Goal: Task Accomplishment & Management: Manage account settings

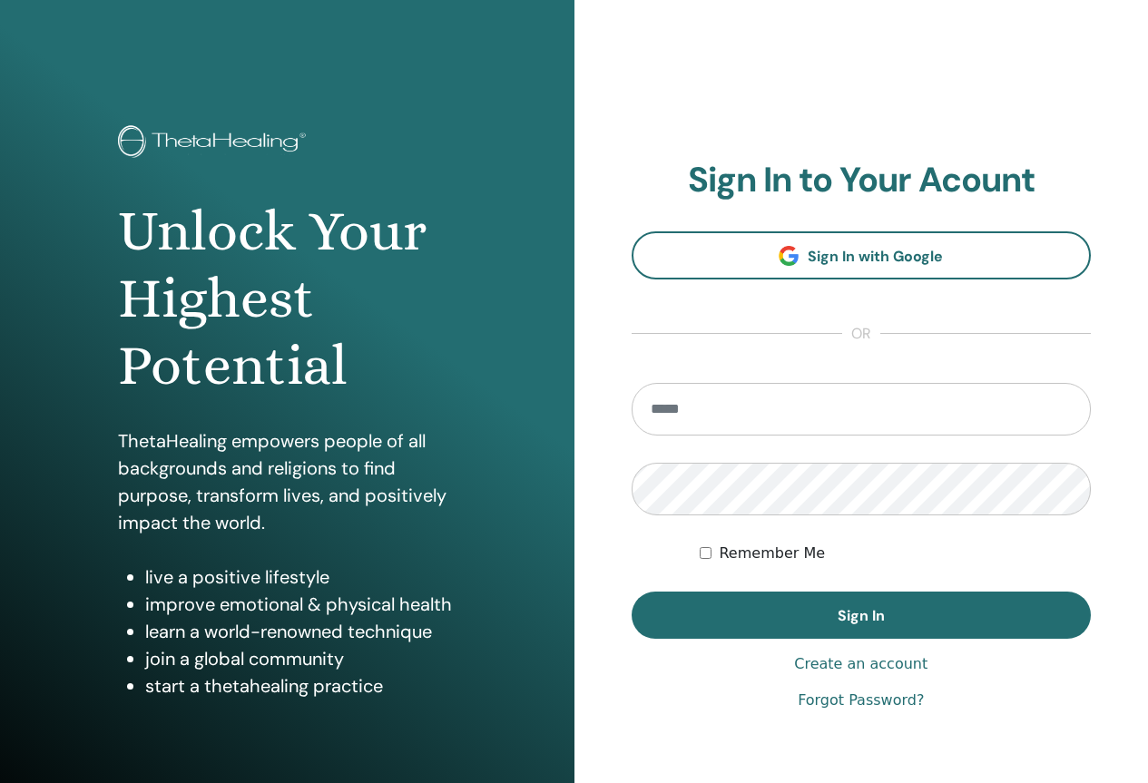
click at [893, 702] on link "Forgot Password?" at bounding box center [861, 701] width 126 height 22
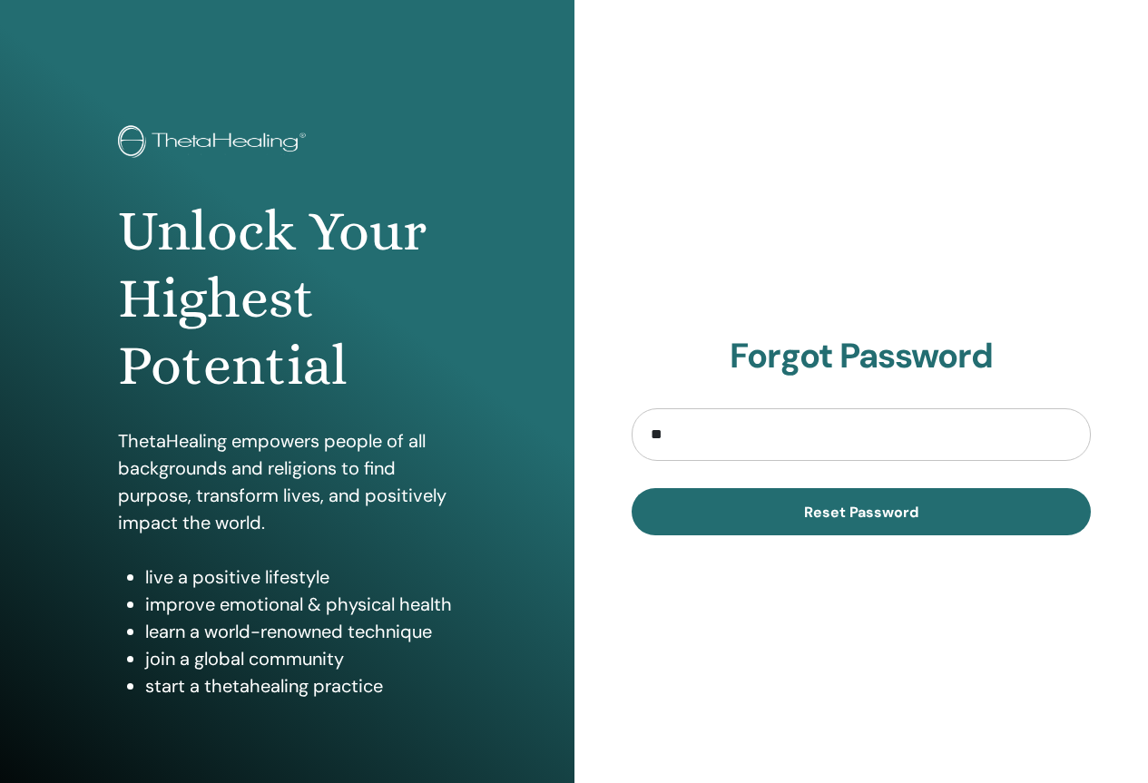
type input "*"
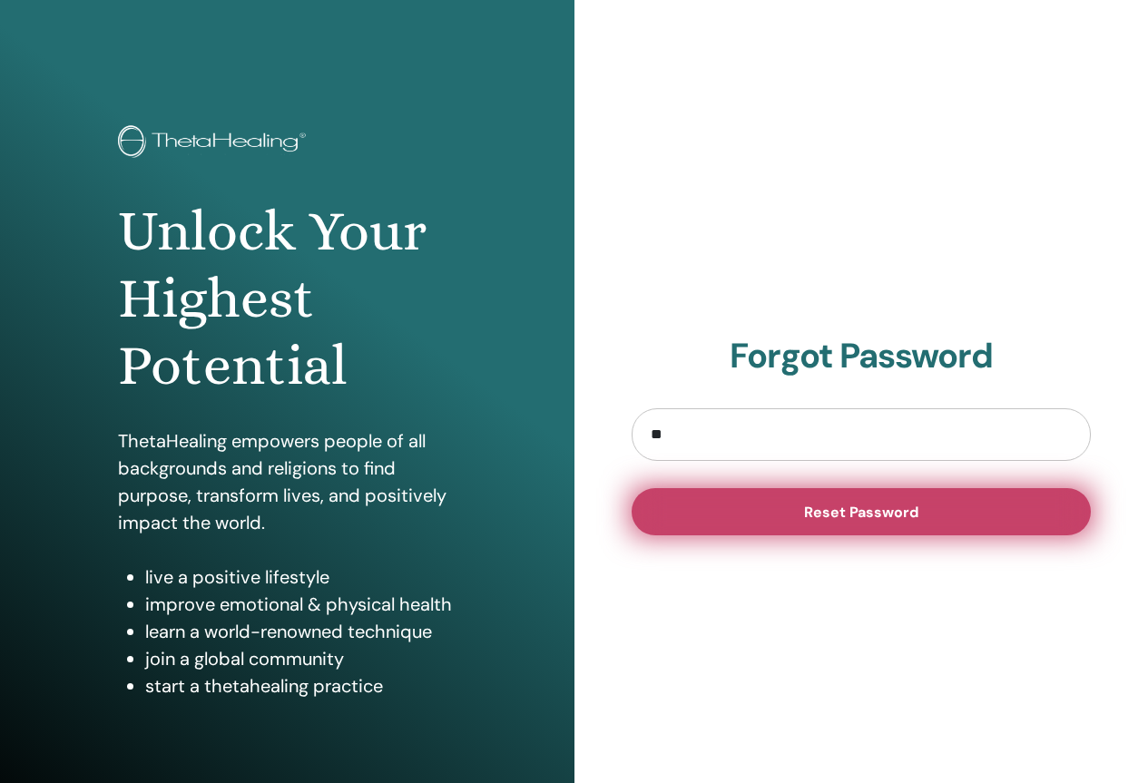
type input "**********"
click at [815, 520] on span "Reset Password" at bounding box center [861, 512] width 114 height 19
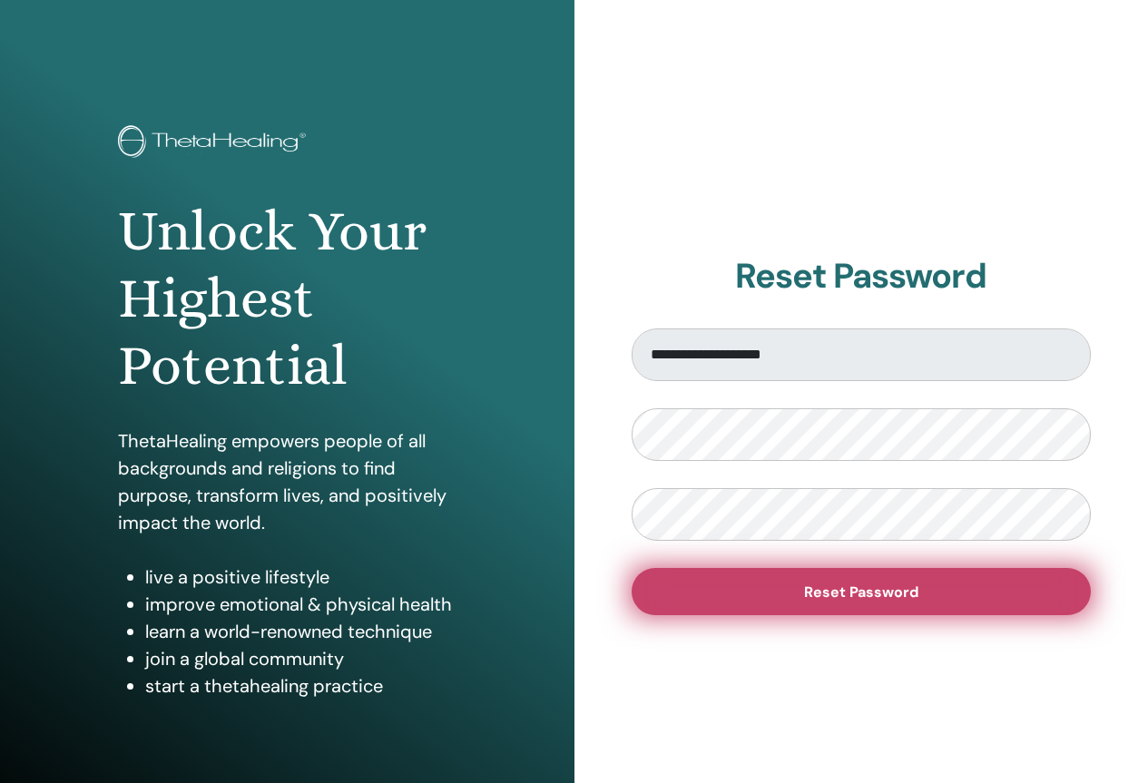
click at [837, 593] on span "Reset Password" at bounding box center [861, 592] width 114 height 19
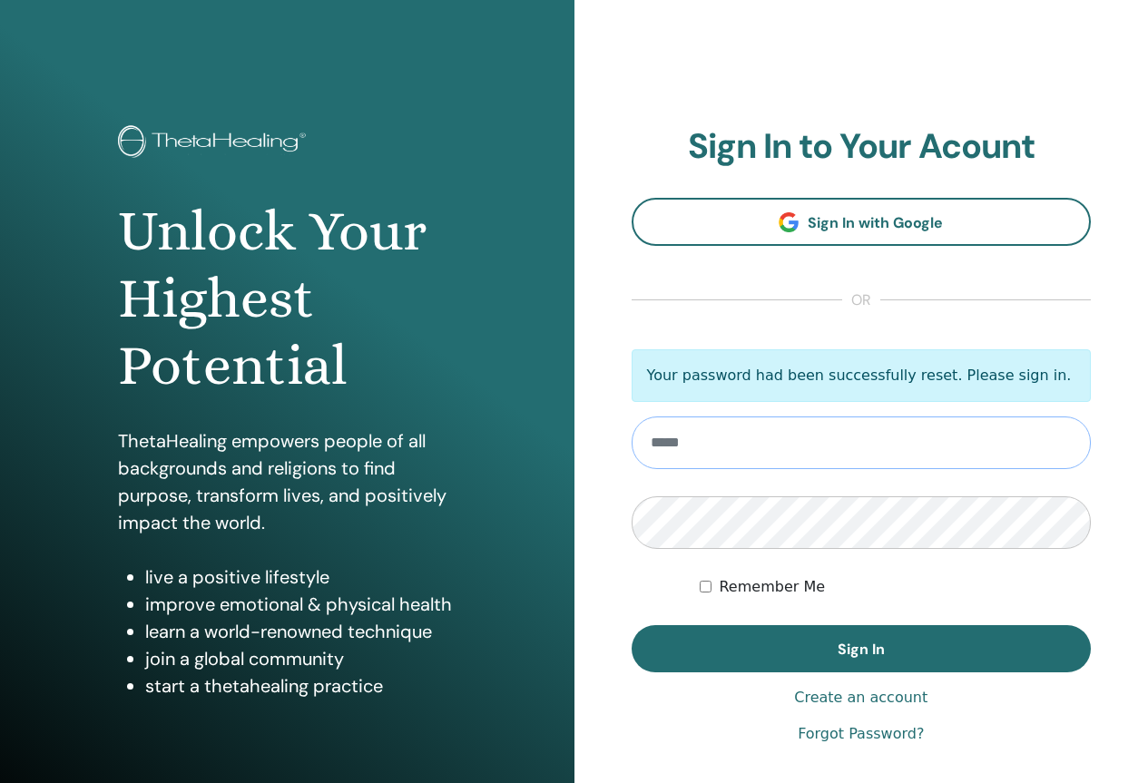
type input "**********"
click at [747, 584] on label "Remember Me" at bounding box center [772, 587] width 106 height 22
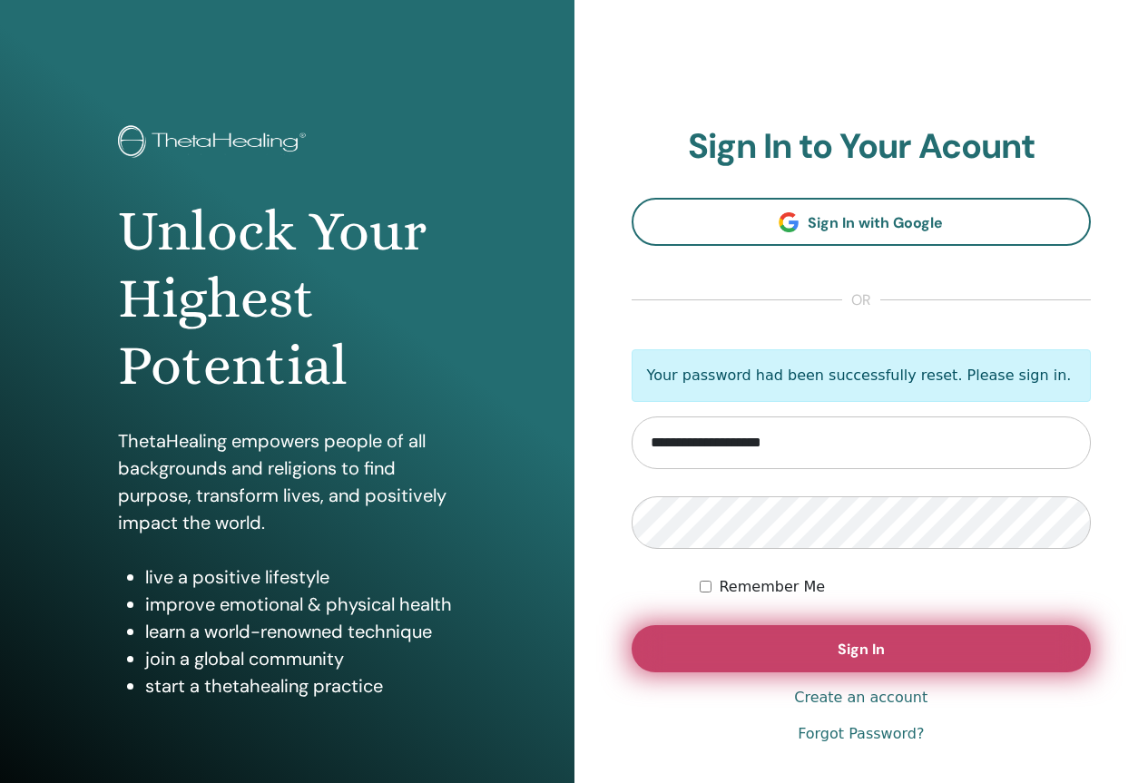
click at [791, 636] on button "Sign In" at bounding box center [862, 648] width 460 height 47
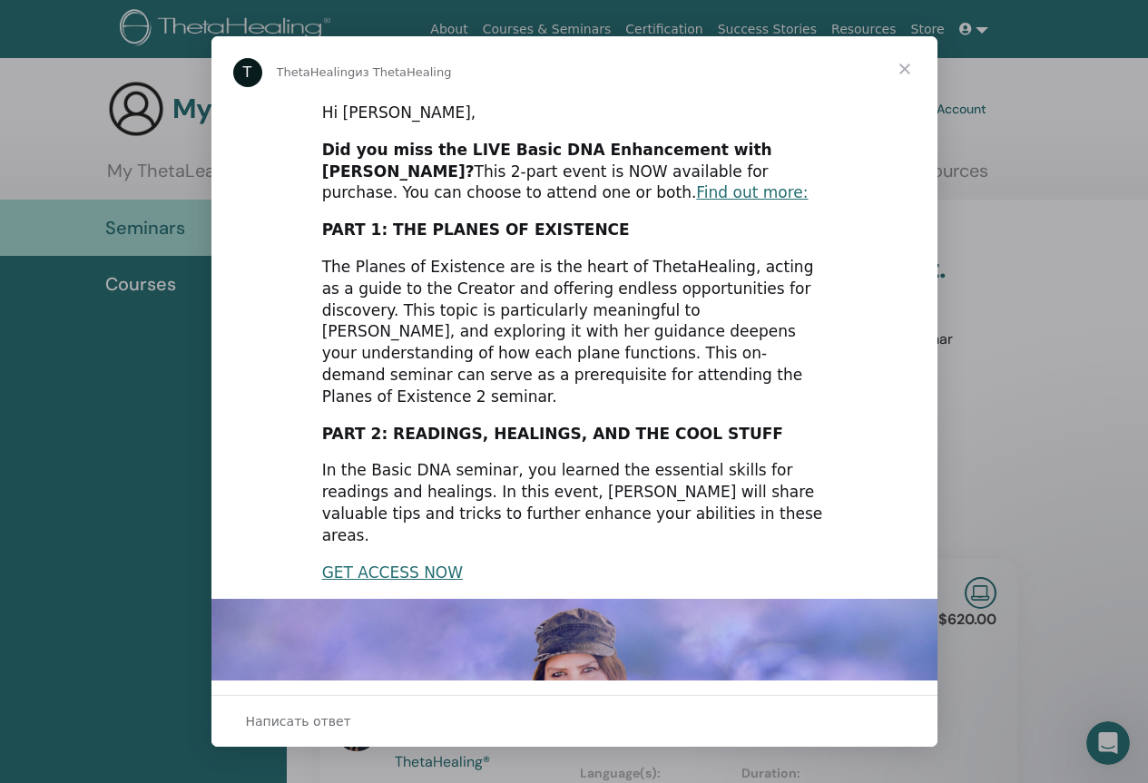
click at [911, 71] on span "Закрыть" at bounding box center [904, 68] width 65 height 65
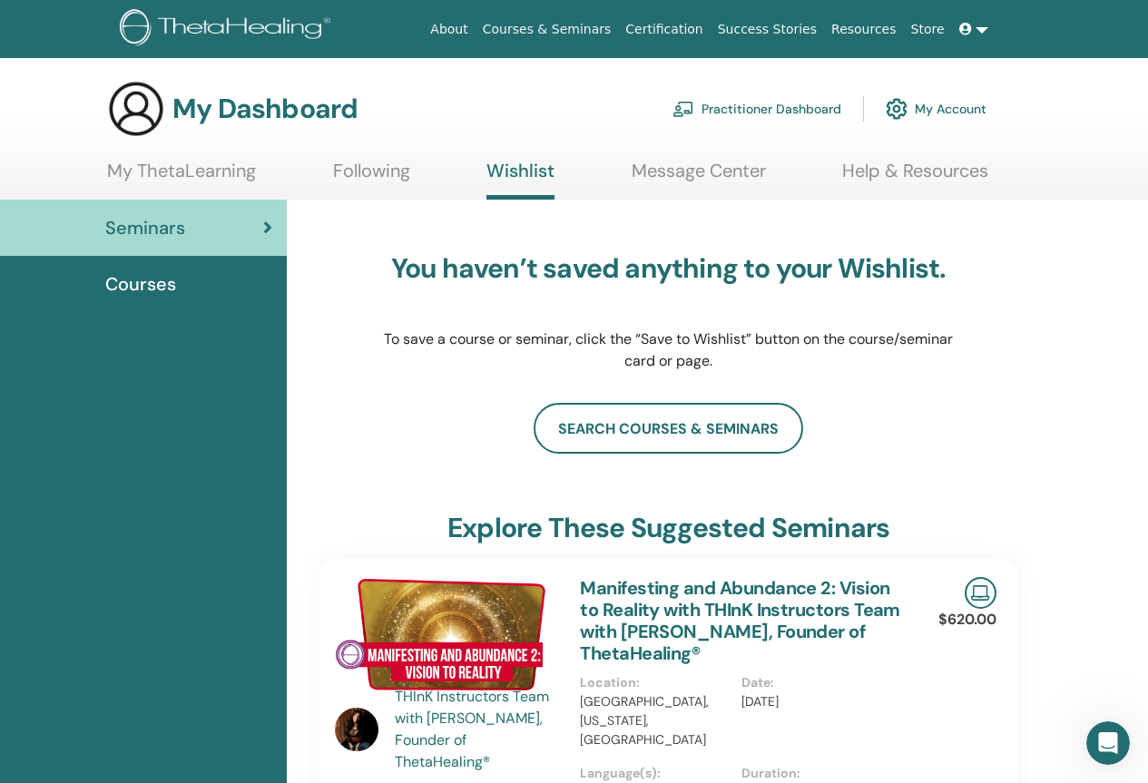
click at [368, 171] on link "Following" at bounding box center [371, 177] width 77 height 35
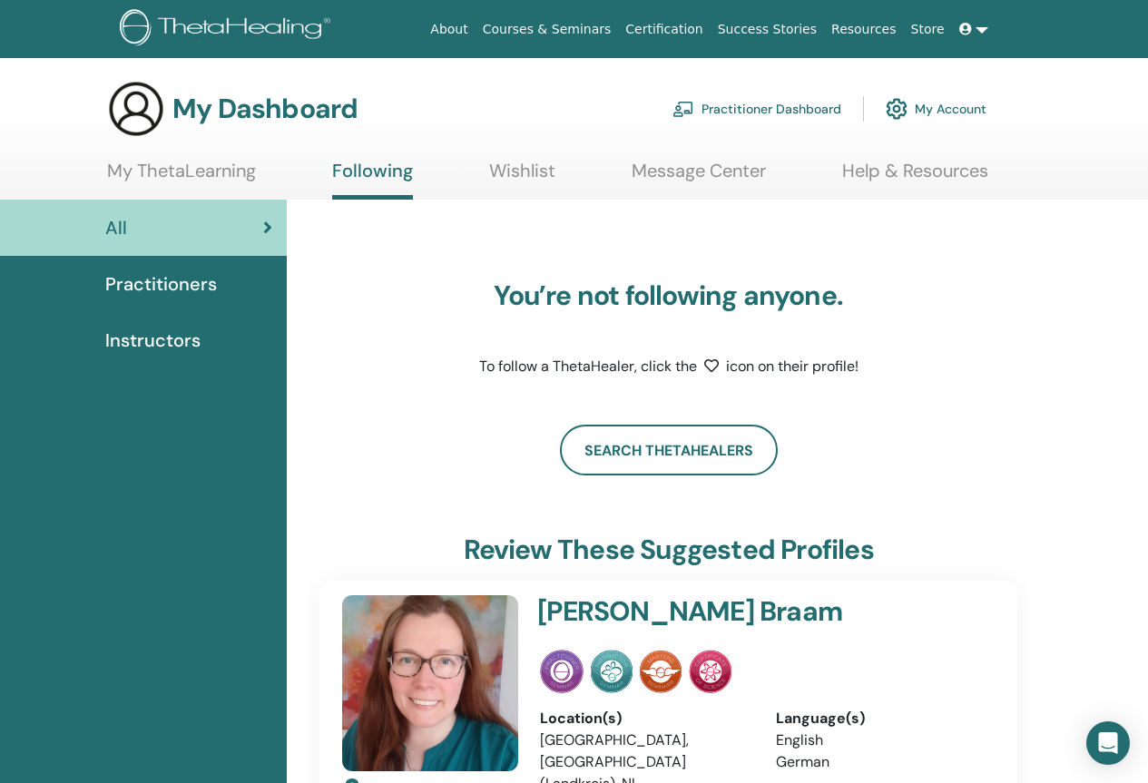
click at [192, 284] on span "Practitioners" at bounding box center [161, 283] width 112 height 27
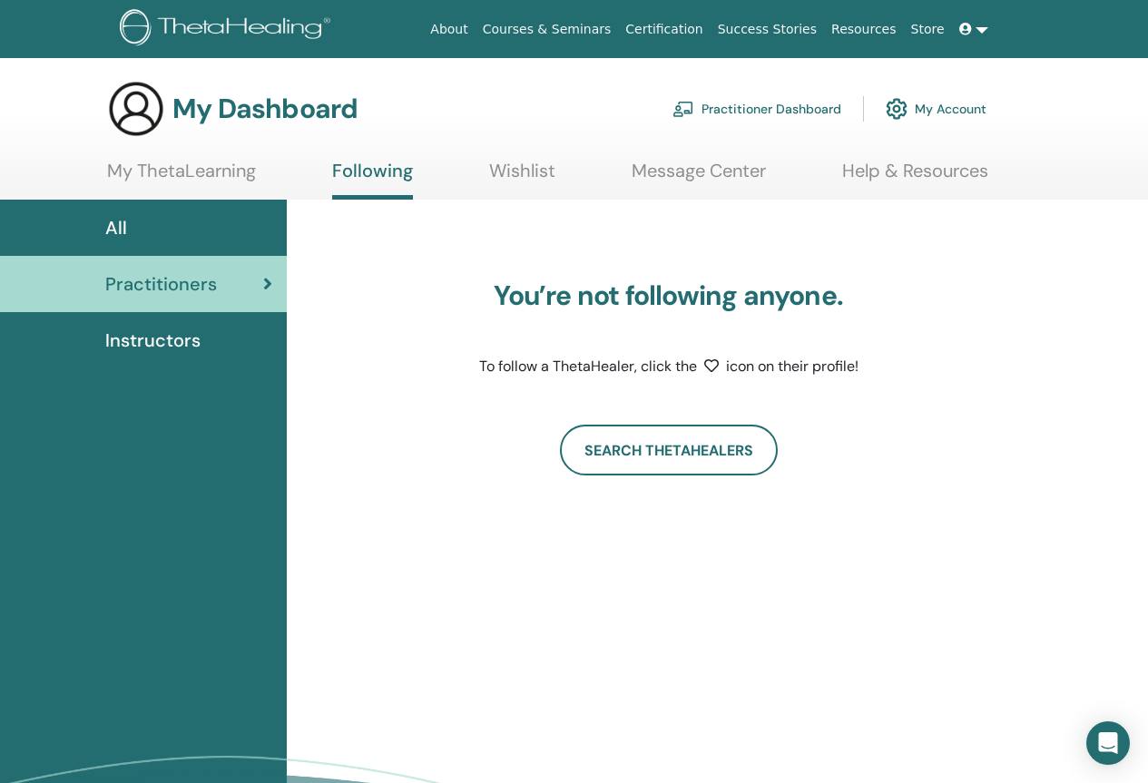
click at [186, 341] on span "Instructors" at bounding box center [152, 340] width 95 height 27
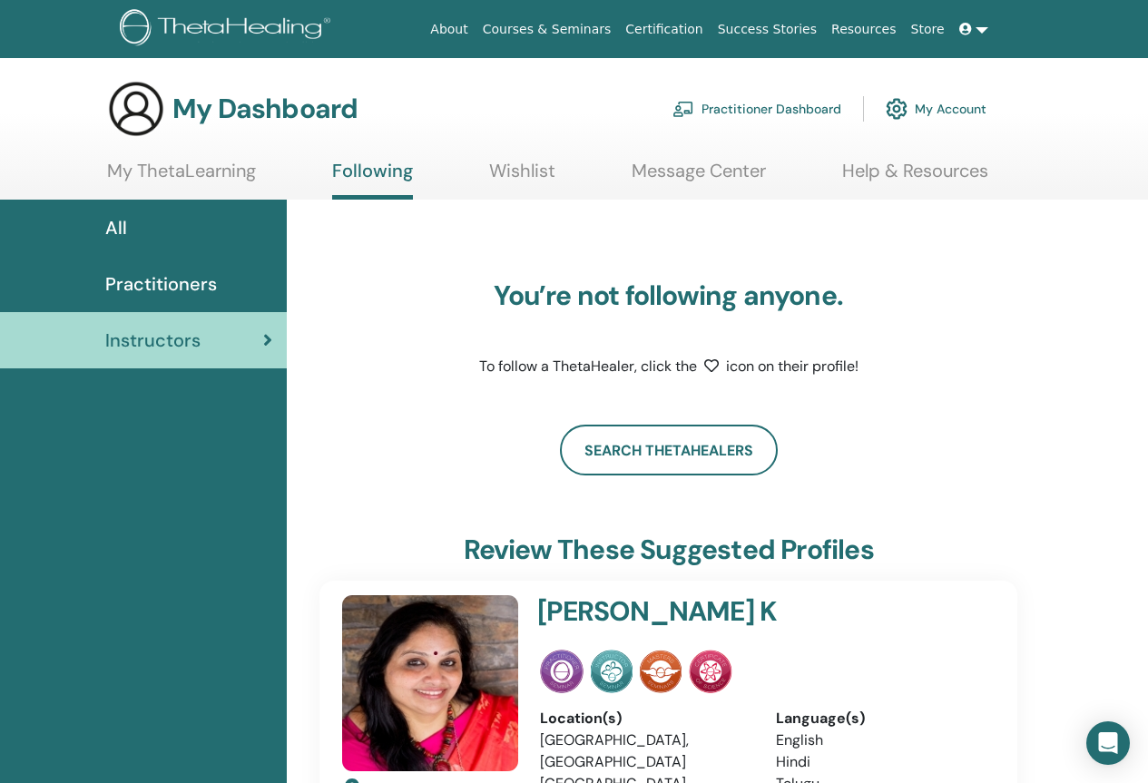
click at [172, 237] on div "All" at bounding box center [144, 227] width 258 height 27
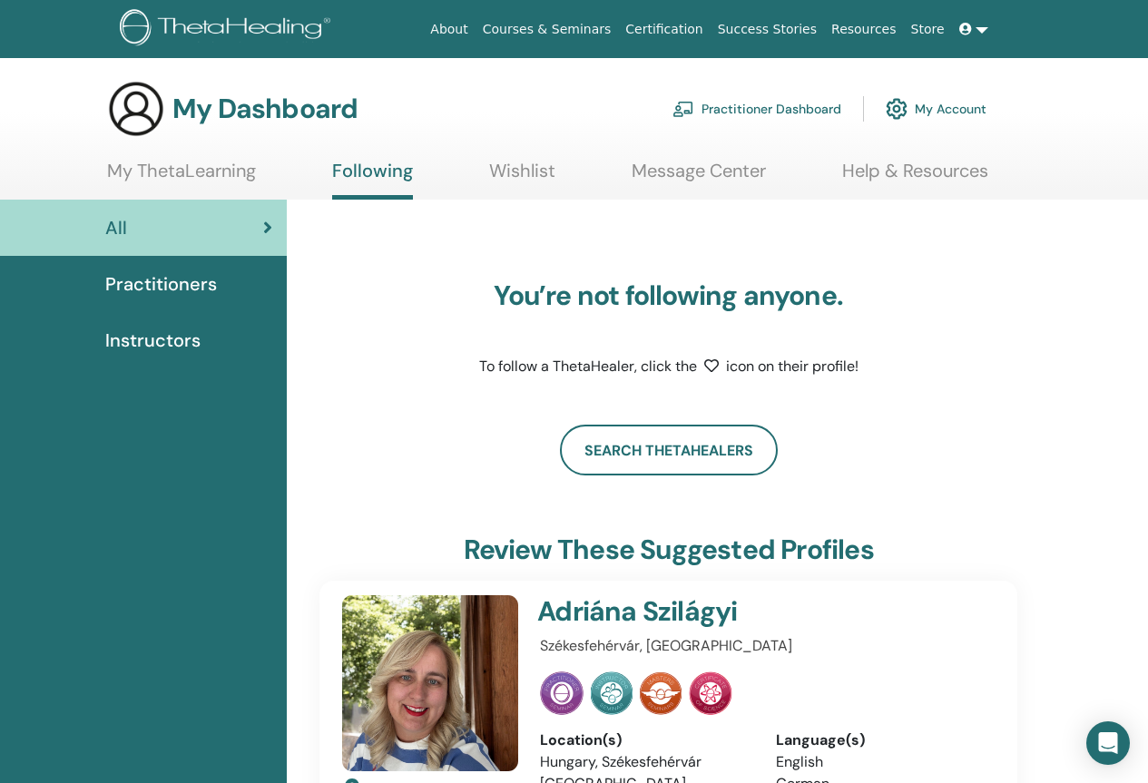
click at [192, 174] on link "My ThetaLearning" at bounding box center [181, 177] width 149 height 35
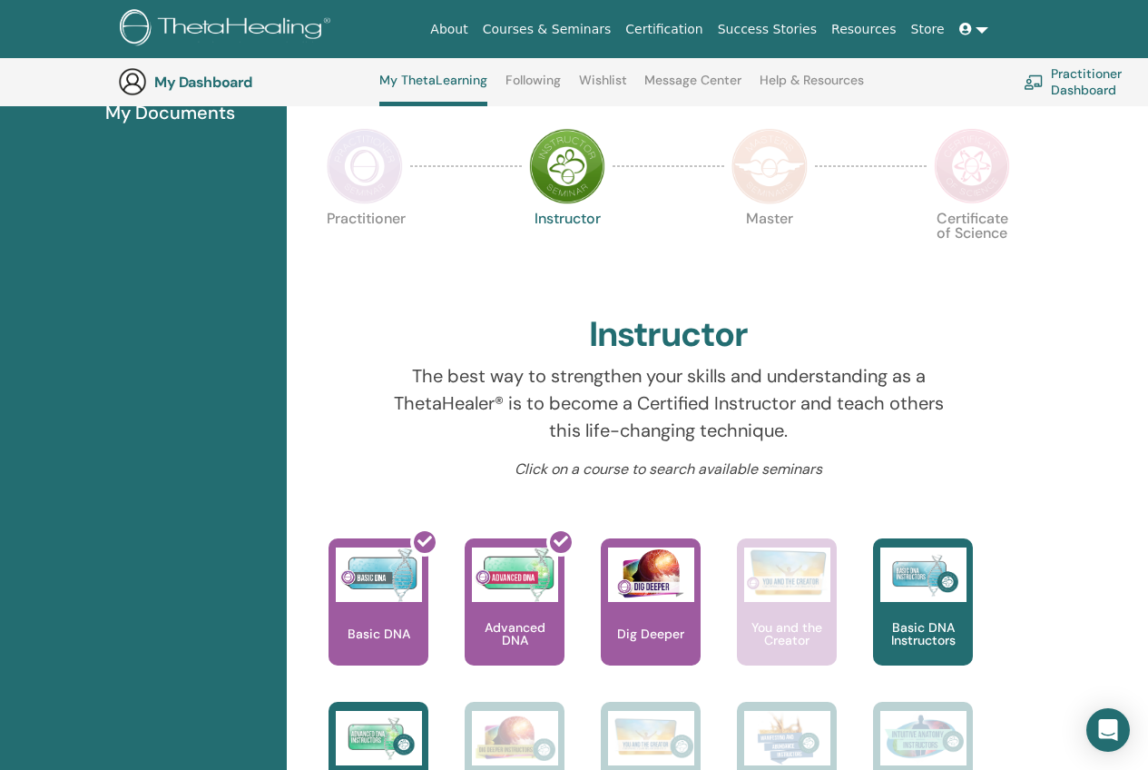
scroll to position [411, 0]
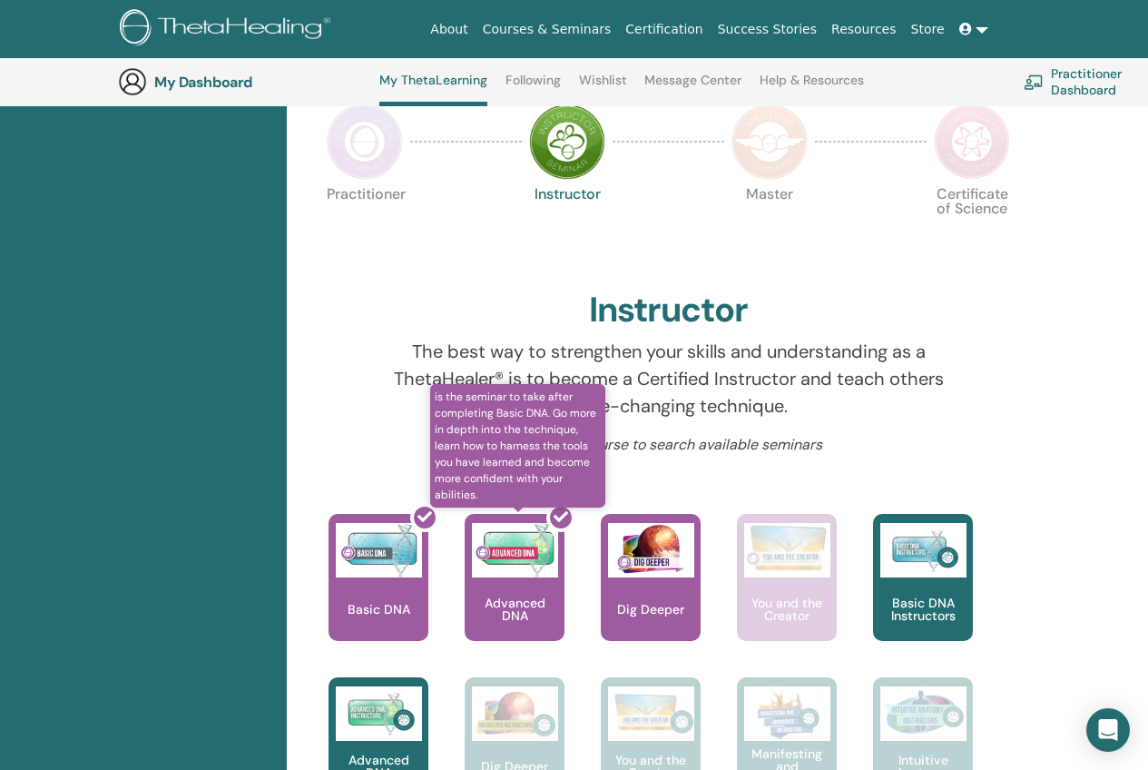
click at [525, 554] on div at bounding box center [526, 584] width 100 height 163
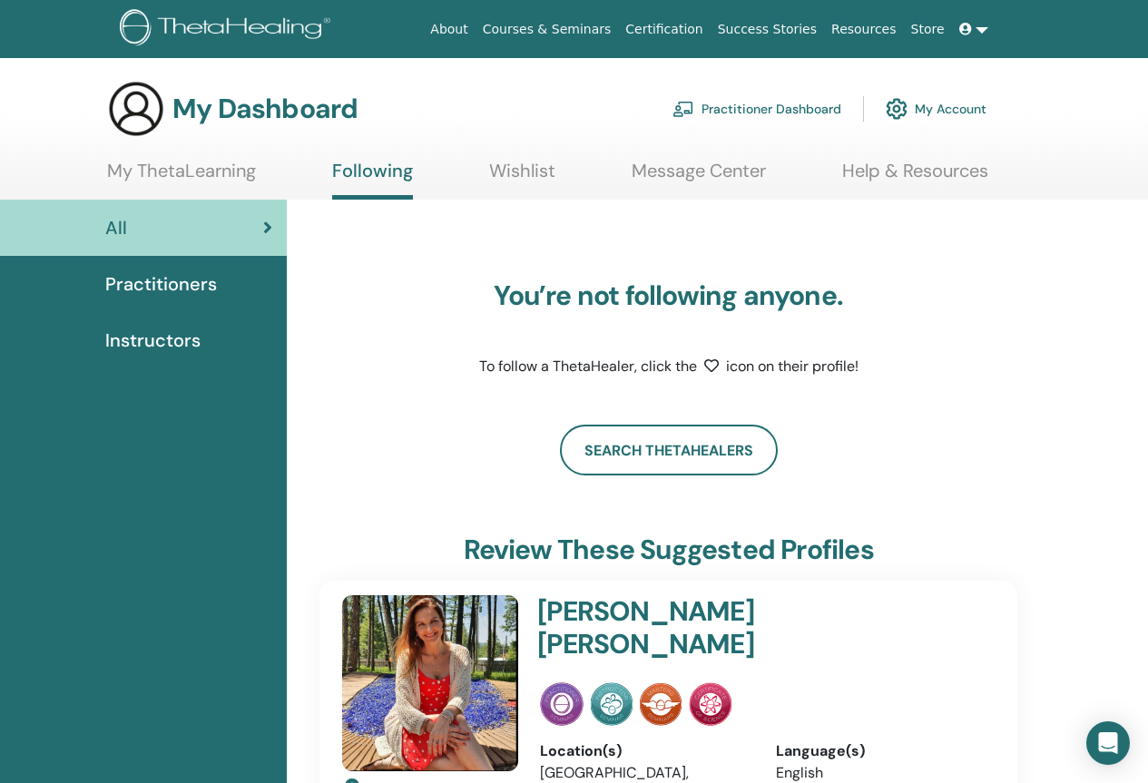
click at [729, 177] on link "Message Center" at bounding box center [699, 177] width 134 height 35
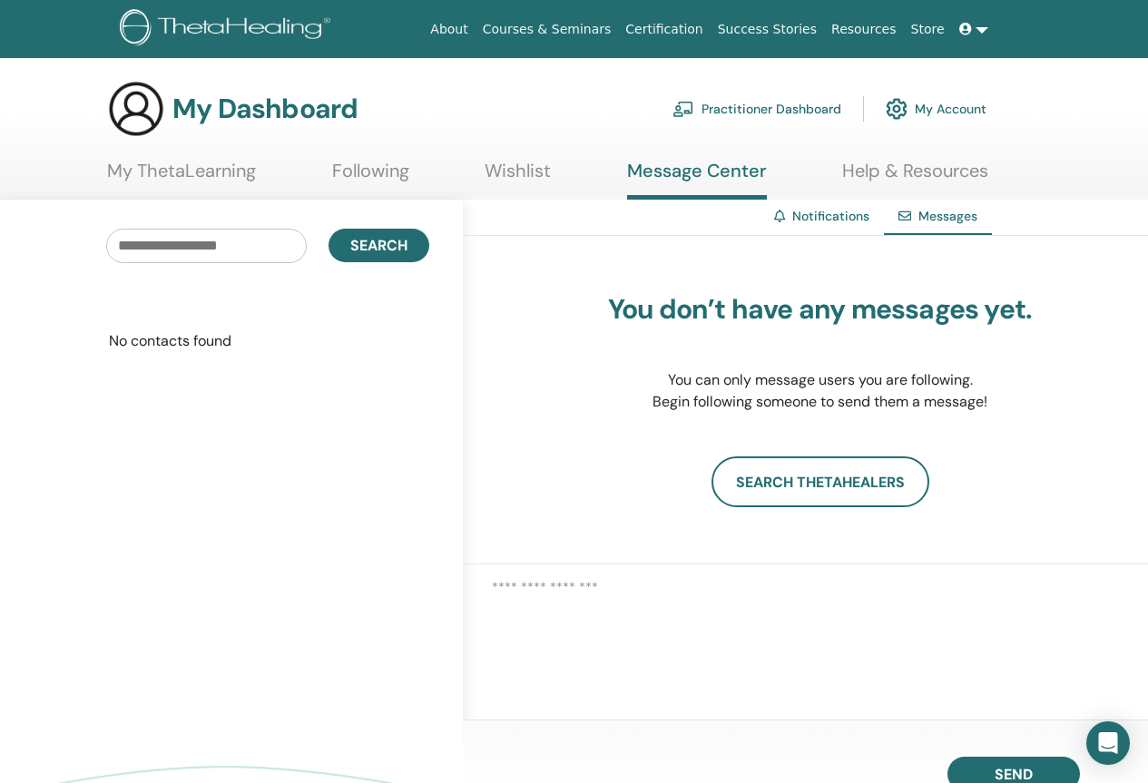
click at [808, 221] on link "Notifications" at bounding box center [830, 216] width 77 height 16
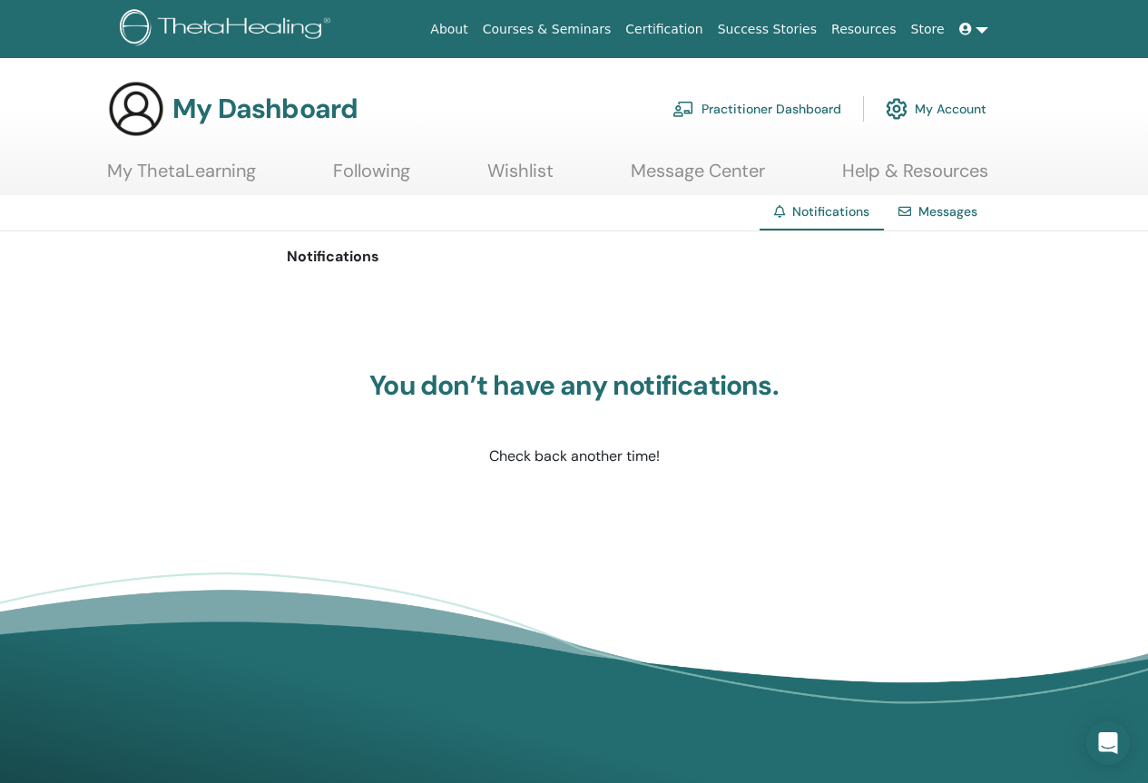
click at [519, 172] on link "Wishlist" at bounding box center [520, 177] width 66 height 35
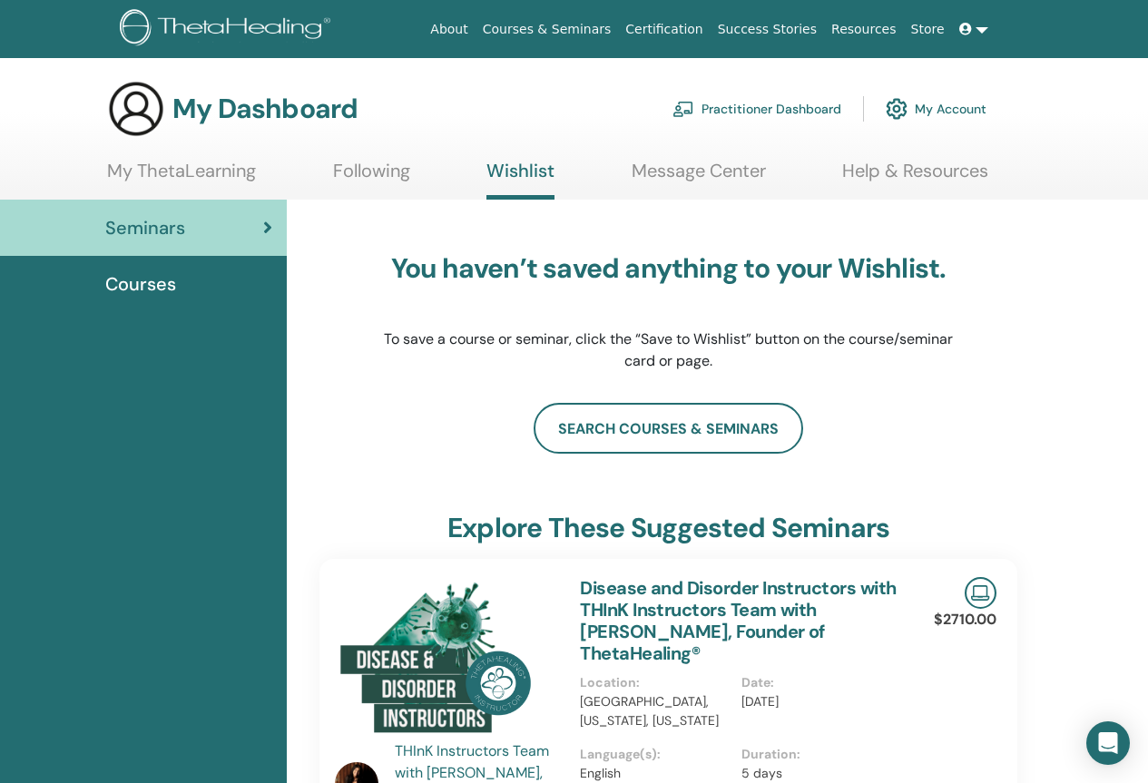
click at [192, 169] on link "My ThetaLearning" at bounding box center [181, 177] width 149 height 35
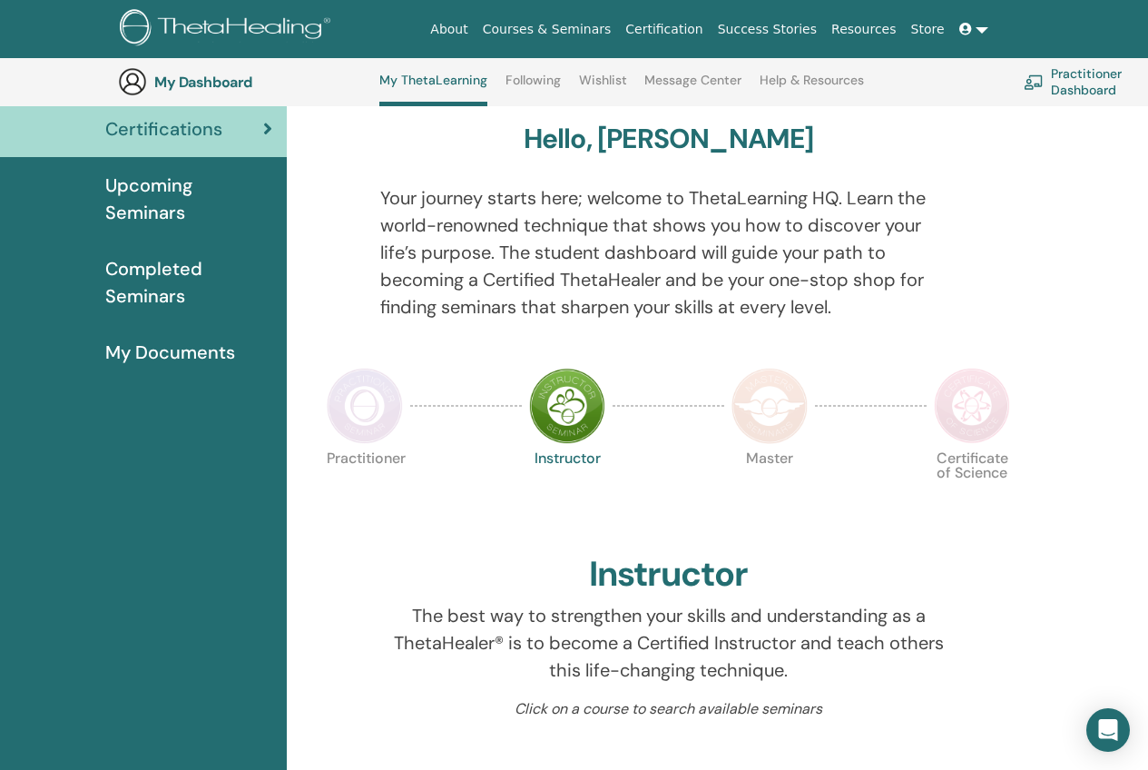
scroll to position [139, 0]
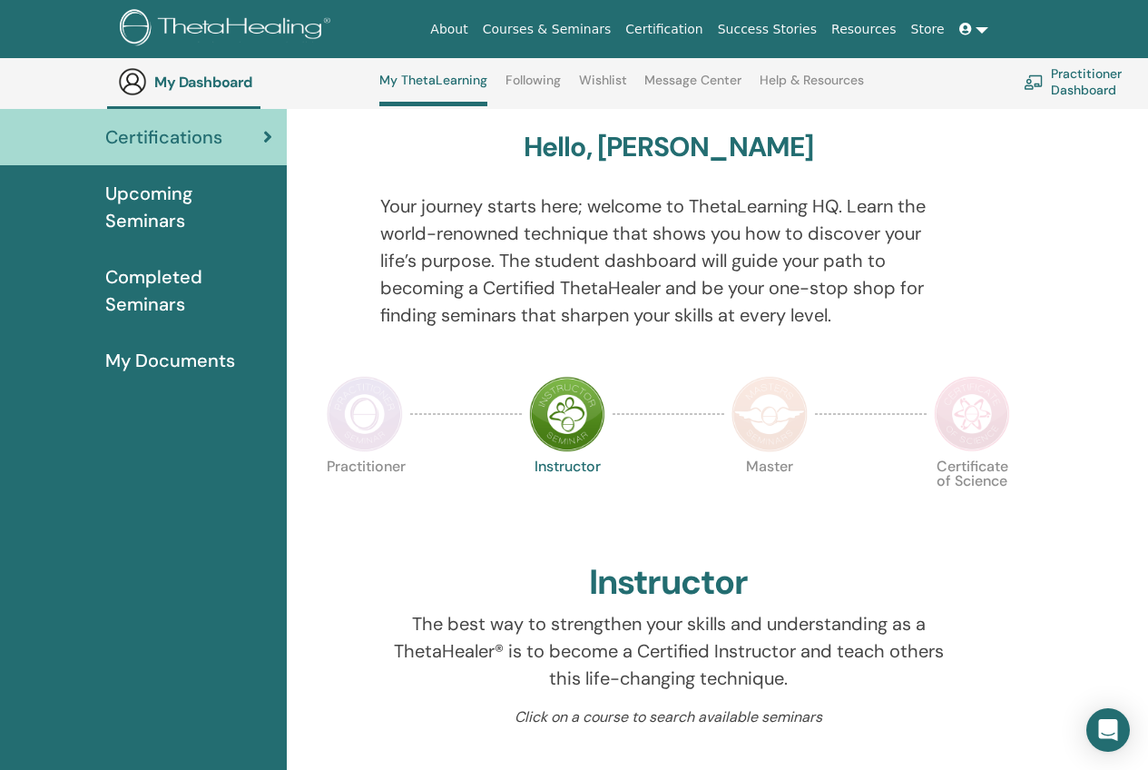
click at [377, 434] on img at bounding box center [365, 414] width 76 height 76
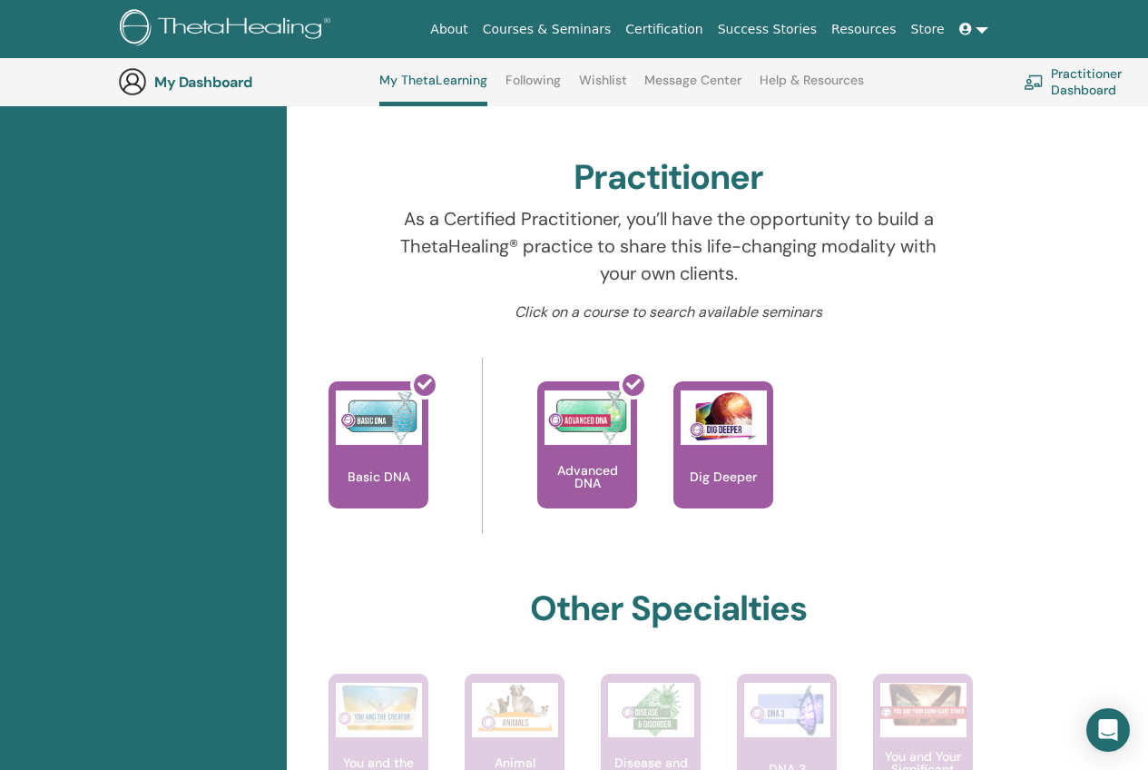
scroll to position [502, 0]
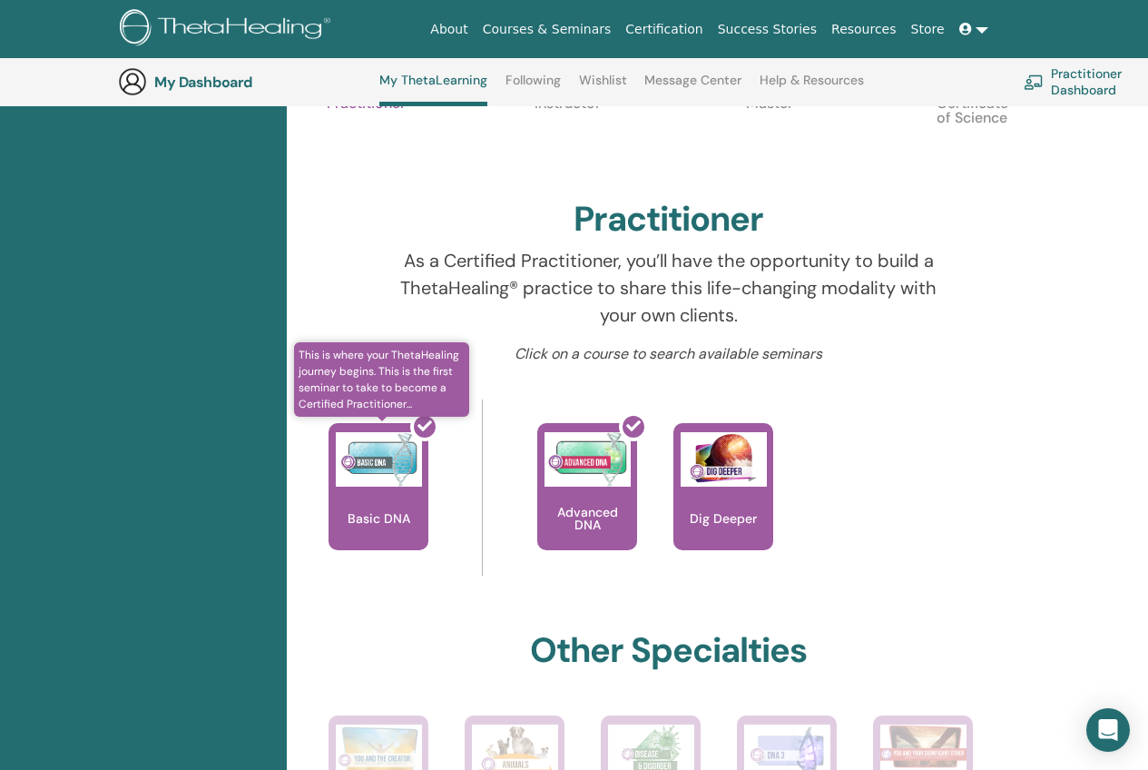
click at [391, 463] on div at bounding box center [389, 493] width 100 height 163
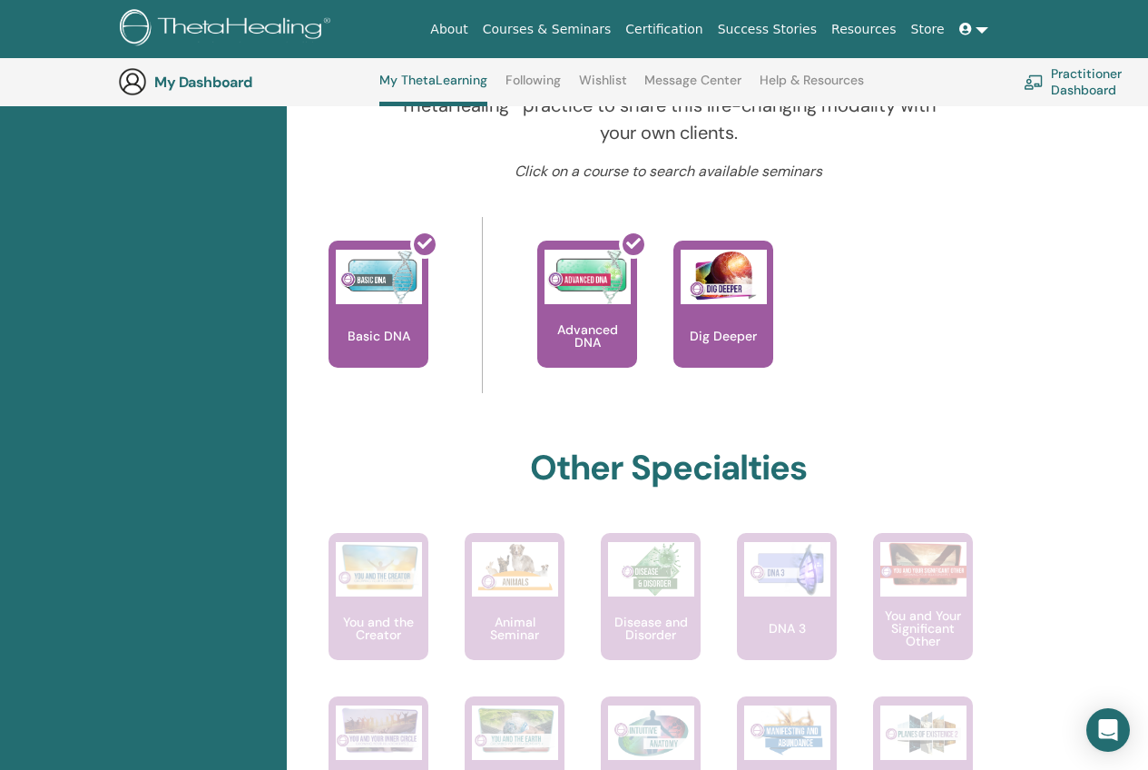
scroll to position [680, 0]
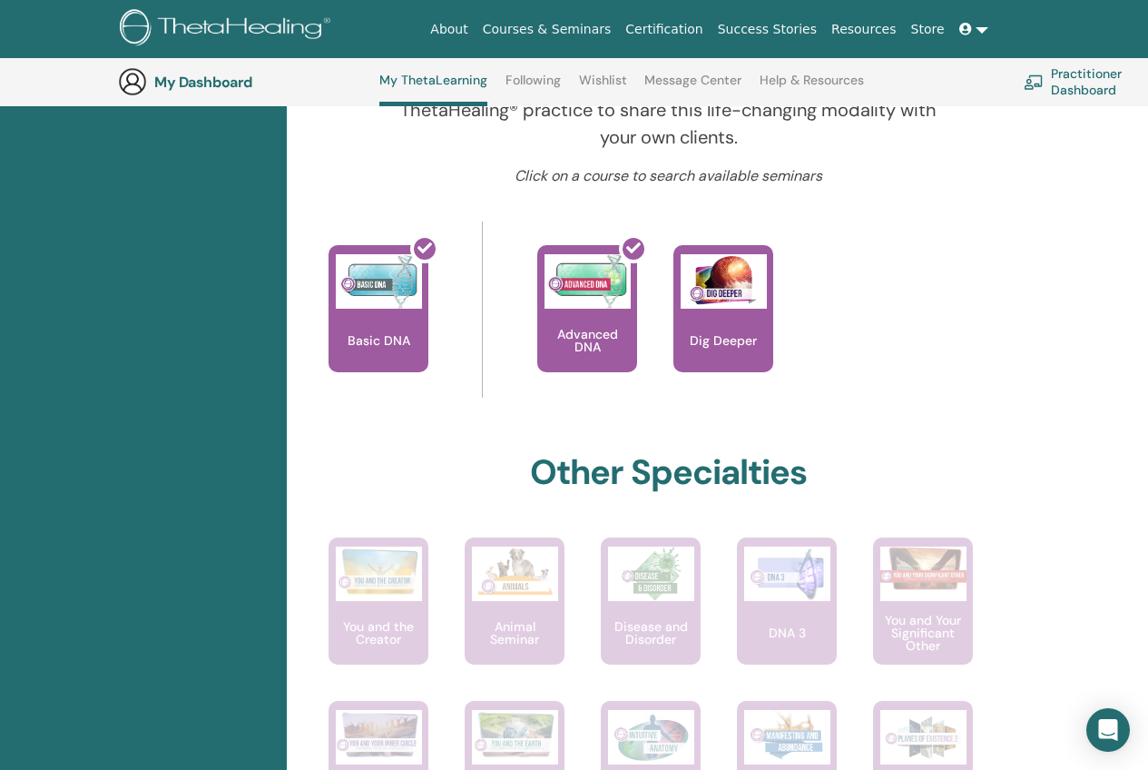
click at [138, 80] on img at bounding box center [132, 81] width 29 height 29
click at [199, 83] on h3 "My Dashboard" at bounding box center [245, 82] width 182 height 17
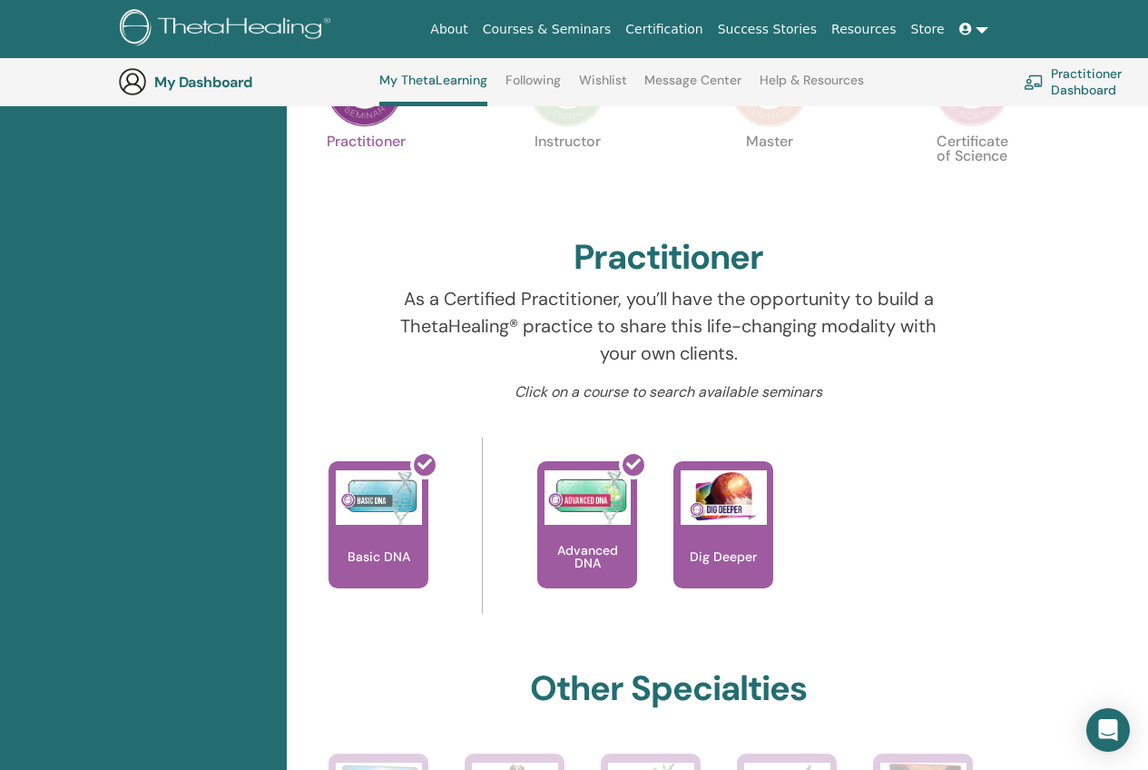
scroll to position [135, 0]
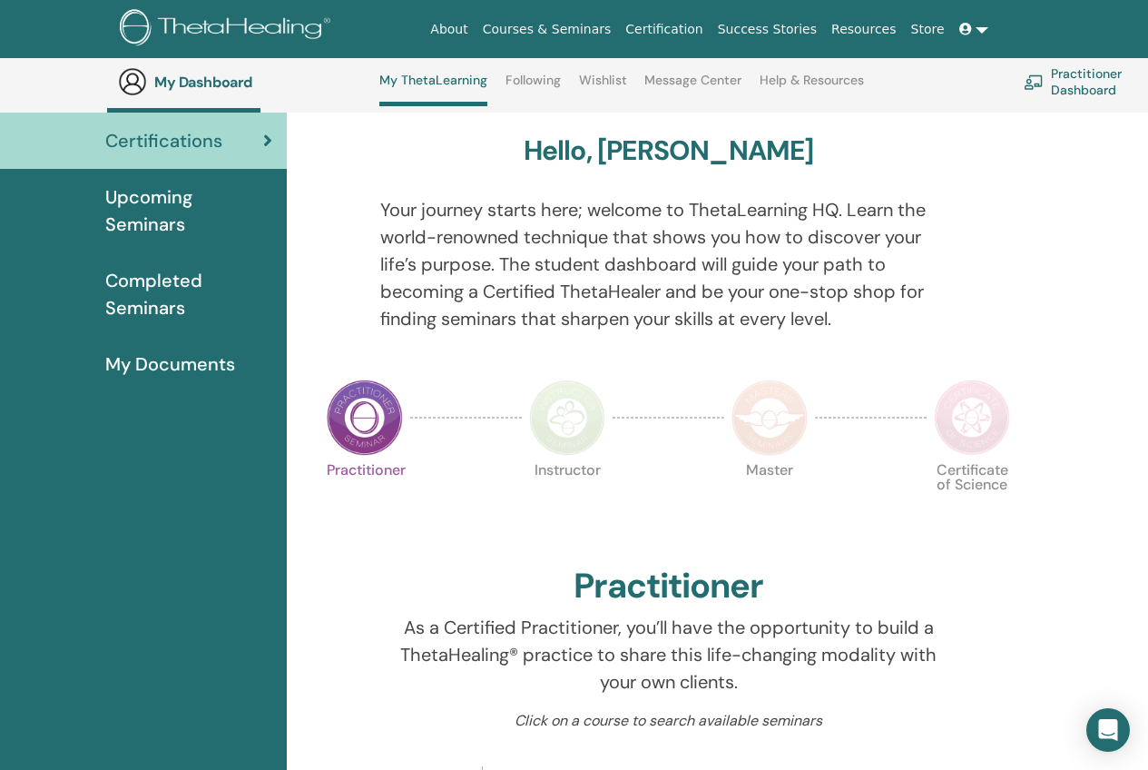
click at [574, 433] on img at bounding box center [567, 417] width 76 height 76
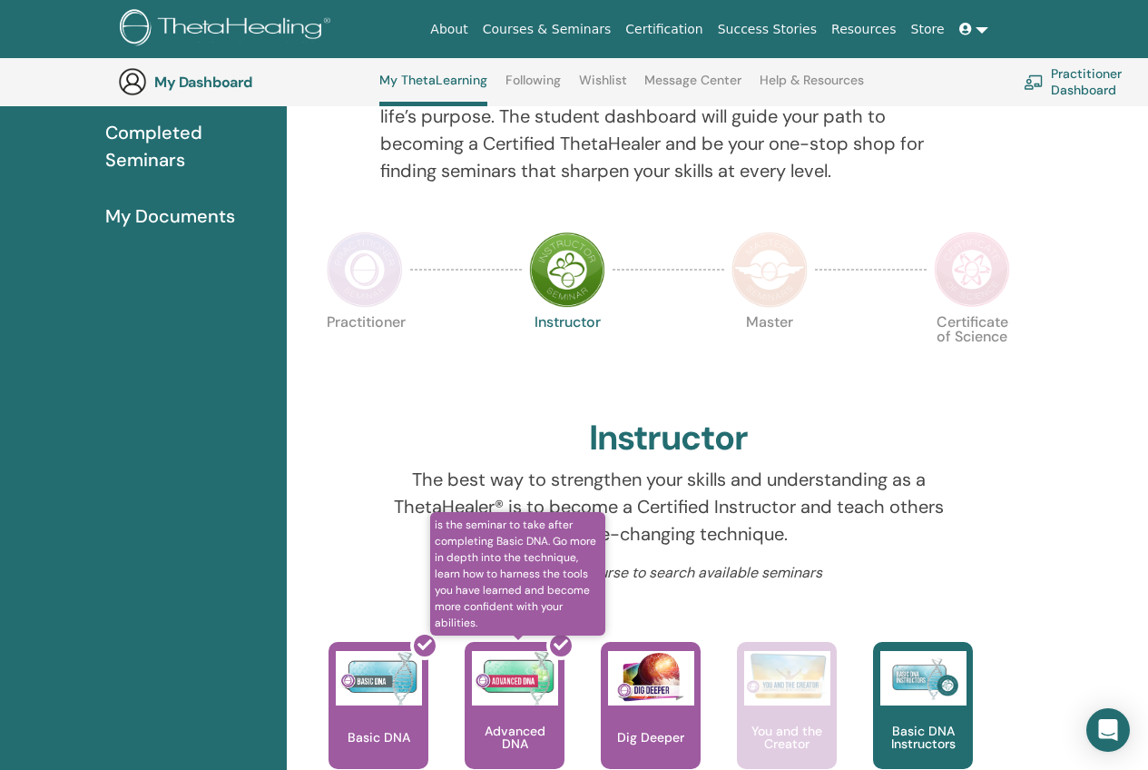
scroll to position [230, 0]
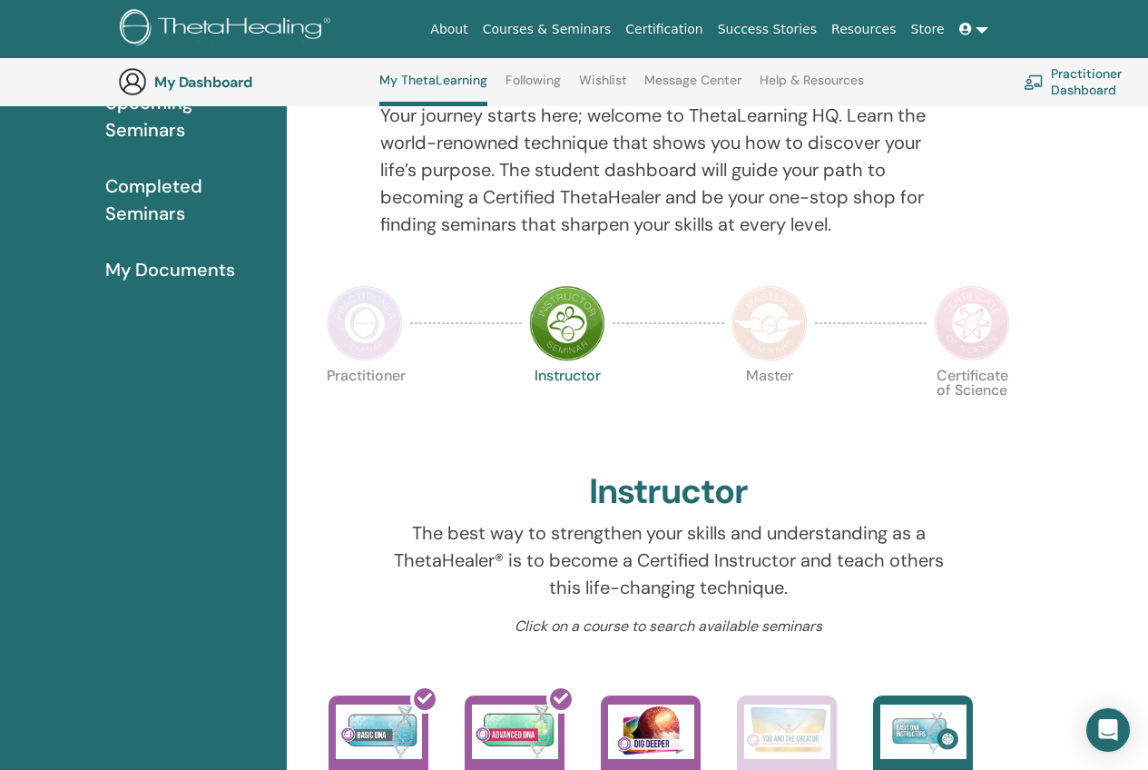
click at [801, 313] on img at bounding box center [770, 323] width 76 height 76
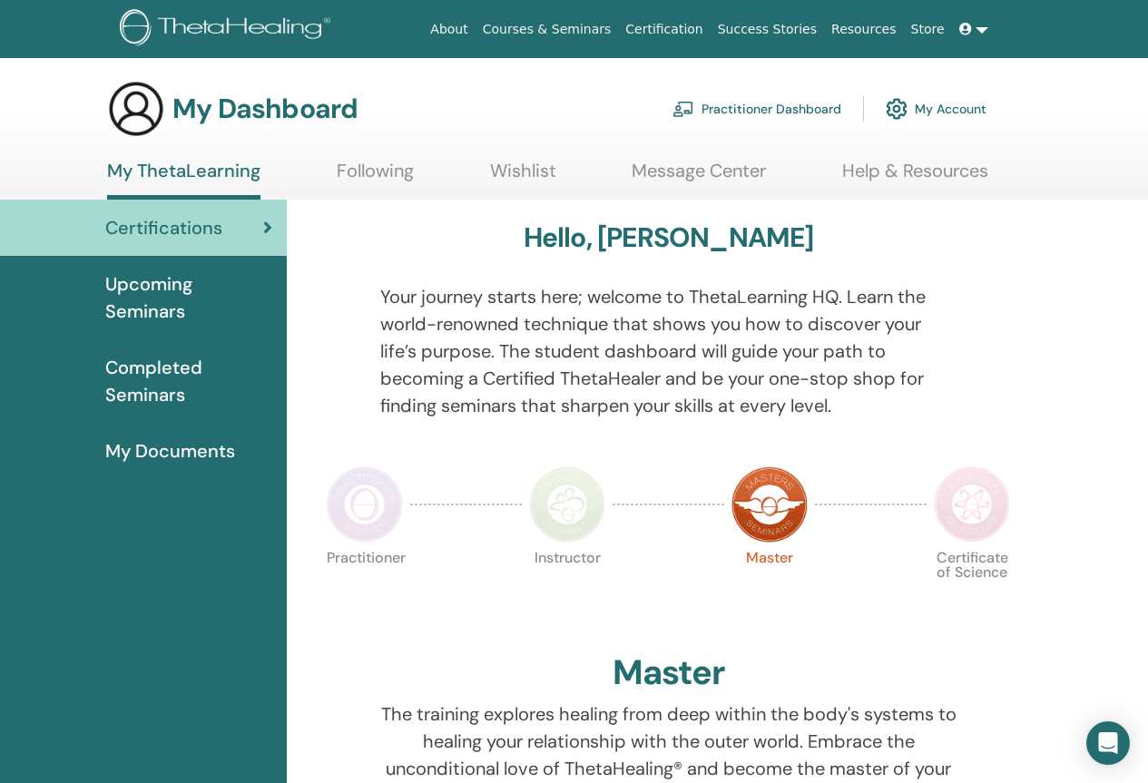
click at [754, 112] on link "Practitioner Dashboard" at bounding box center [757, 109] width 169 height 40
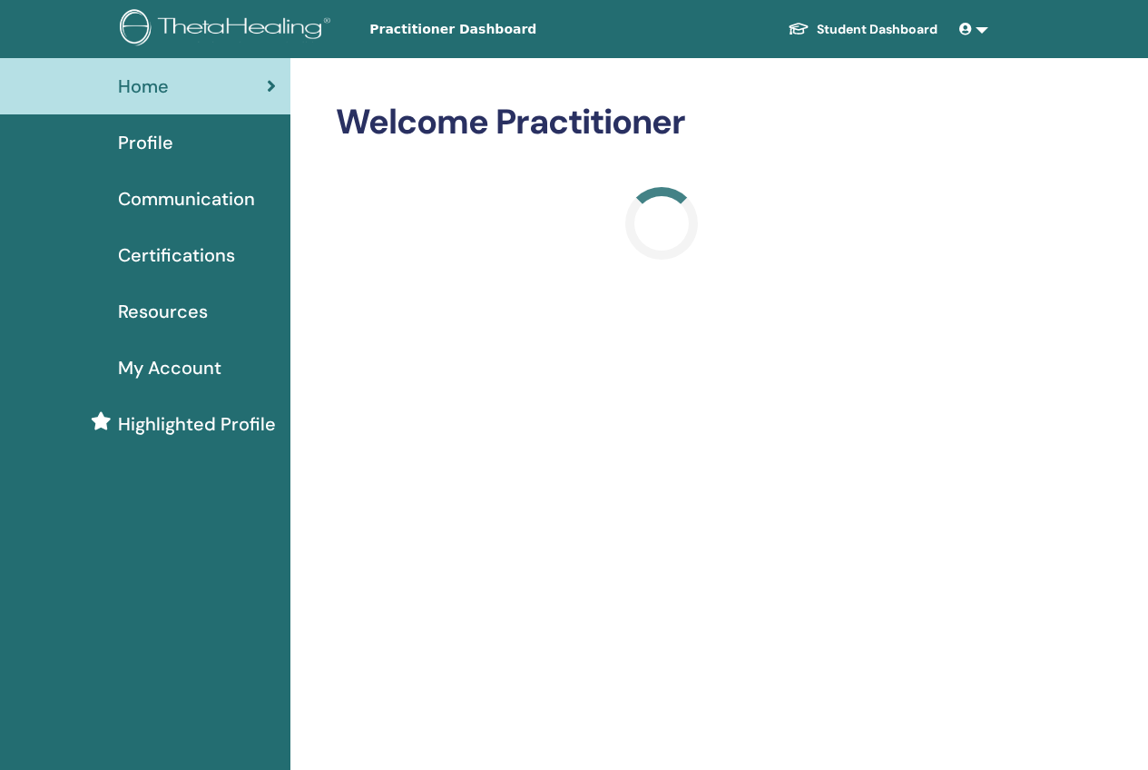
click at [152, 141] on span "Profile" at bounding box center [145, 142] width 55 height 27
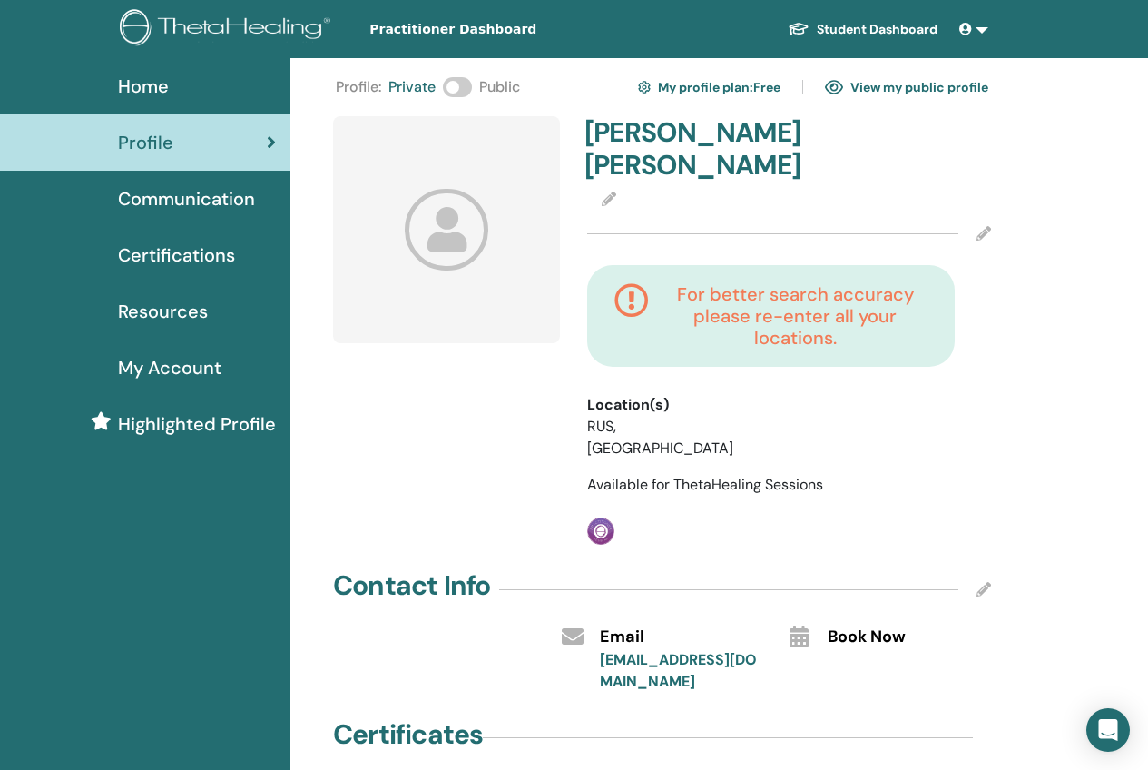
click at [461, 243] on icon at bounding box center [447, 229] width 84 height 81
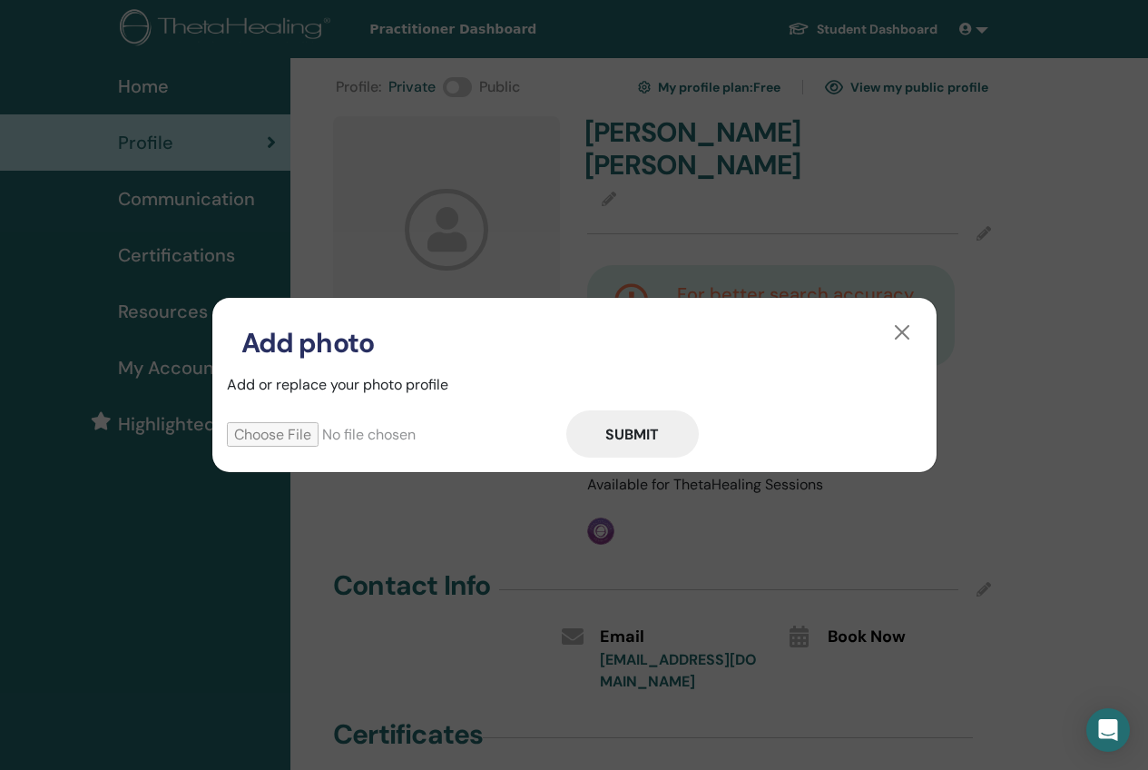
click at [319, 441] on input "file" at bounding box center [396, 434] width 339 height 25
type input "**********"
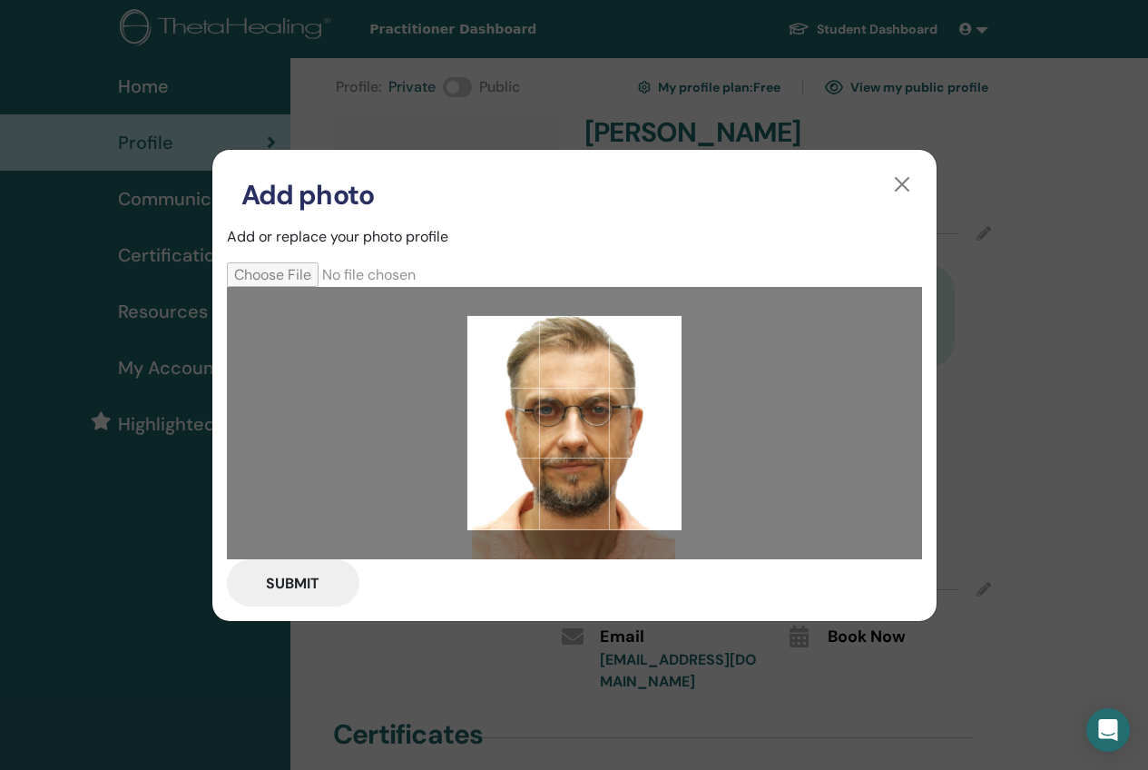
drag, startPoint x: 621, startPoint y: 378, endPoint x: 634, endPoint y: 389, distance: 16.7
click at [634, 389] on div at bounding box center [574, 422] width 214 height 214
drag, startPoint x: 661, startPoint y: 504, endPoint x: 661, endPoint y: 486, distance: 17.2
click at [650, 502] on div at bounding box center [574, 422] width 214 height 214
drag, startPoint x: 650, startPoint y: 439, endPoint x: 592, endPoint y: 443, distance: 58.2
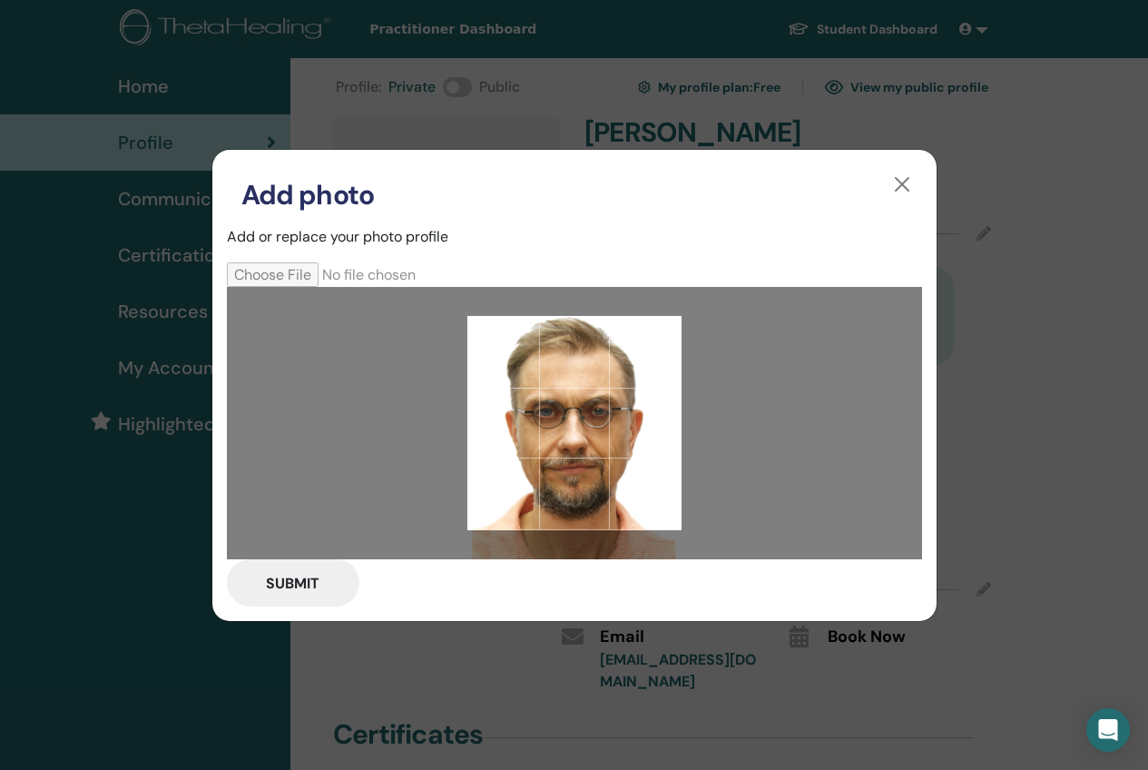
click at [592, 443] on div at bounding box center [574, 422] width 214 height 214
click at [318, 583] on button "Submit" at bounding box center [293, 582] width 133 height 47
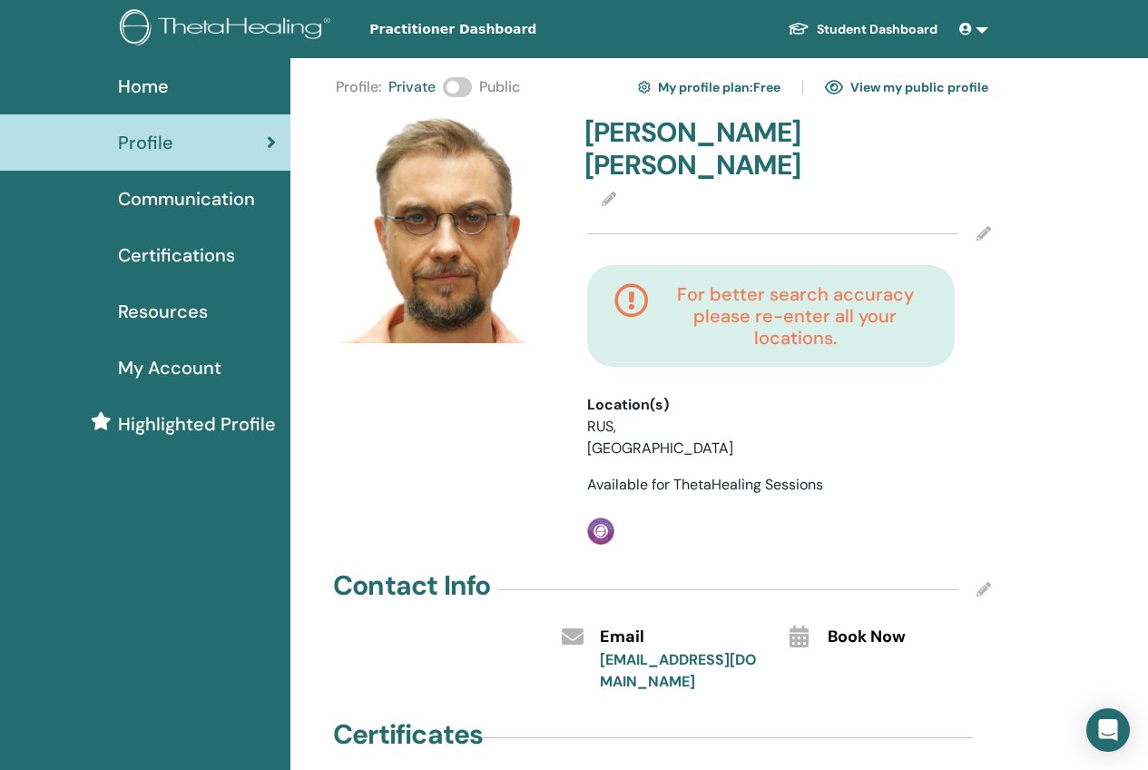
click at [225, 200] on span "Communication" at bounding box center [186, 198] width 137 height 27
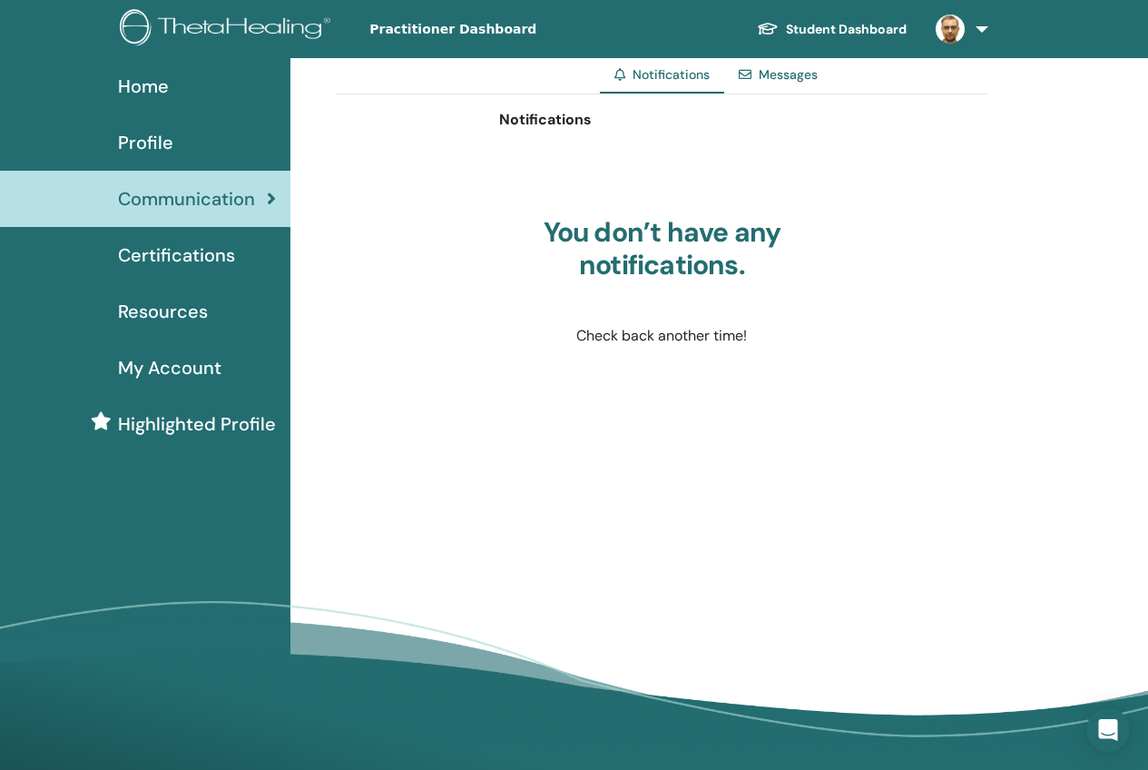
click at [208, 248] on span "Certifications" at bounding box center [176, 254] width 117 height 27
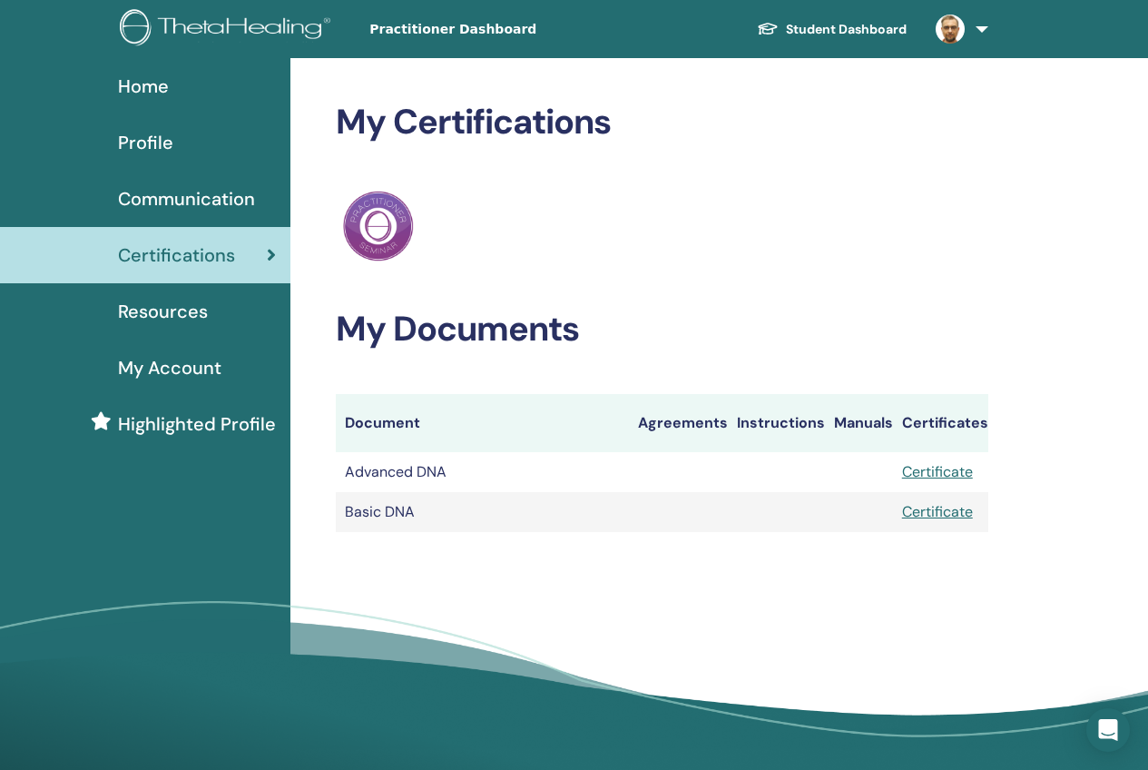
click at [152, 311] on span "Resources" at bounding box center [163, 311] width 90 height 27
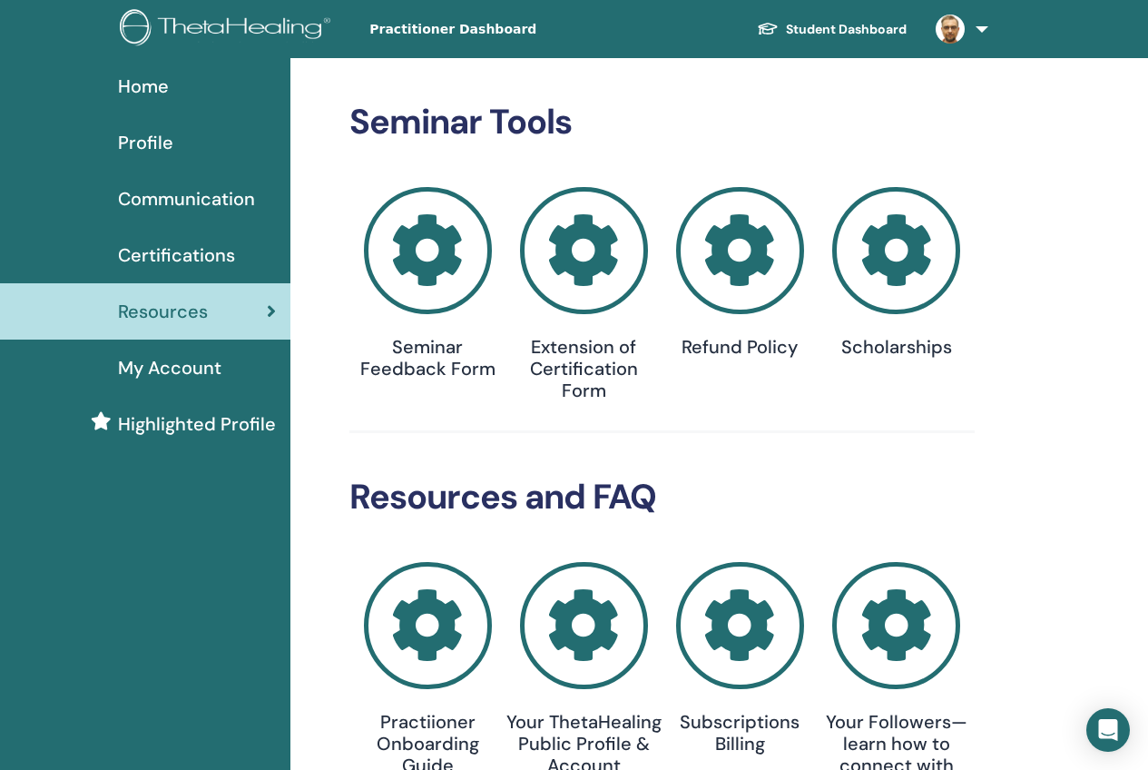
click at [876, 248] on icon at bounding box center [896, 251] width 128 height 128
click at [440, 276] on icon at bounding box center [428, 251] width 128 height 128
click at [207, 368] on span "My Account" at bounding box center [169, 367] width 103 height 27
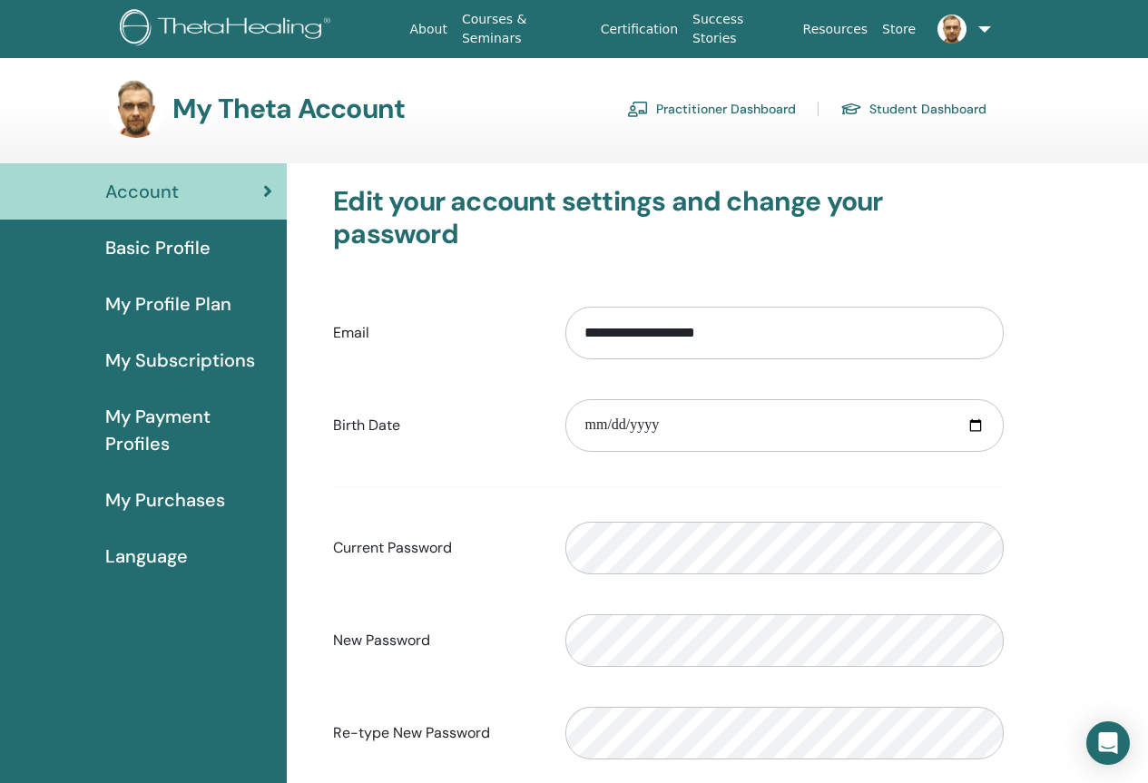
click at [186, 562] on span "Language" at bounding box center [146, 556] width 83 height 27
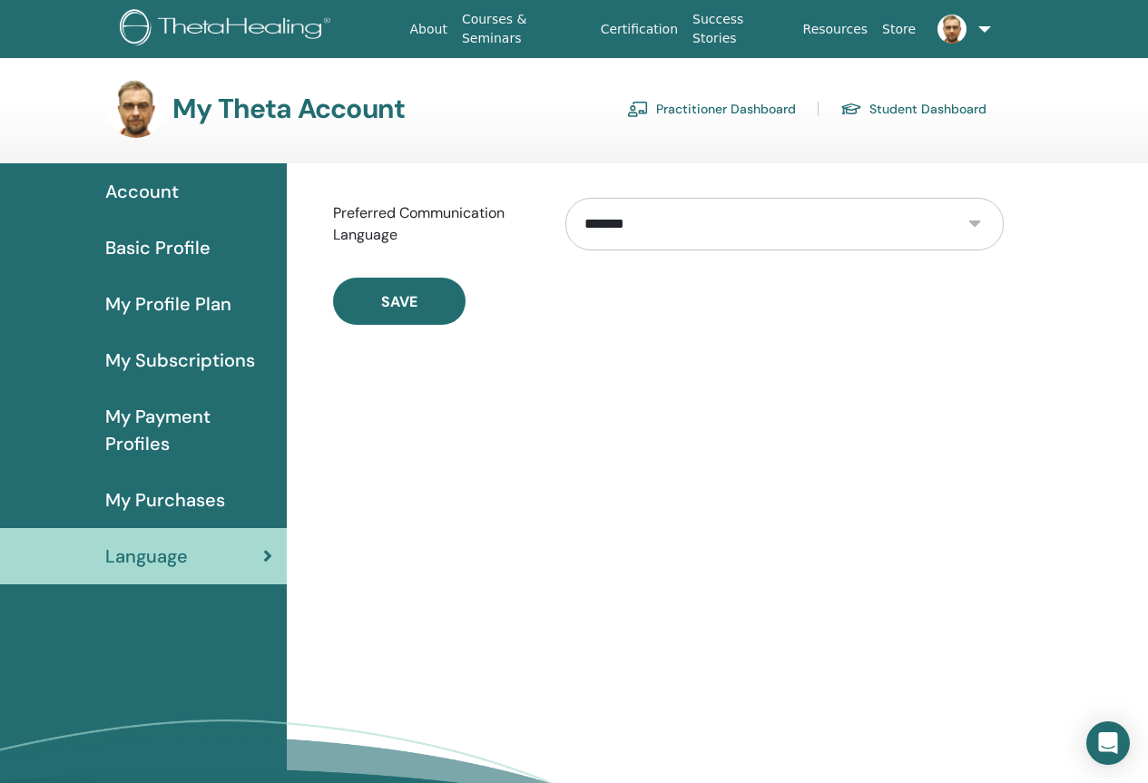
click at [670, 221] on select "**********" at bounding box center [784, 224] width 438 height 53
click at [771, 216] on select "**********" at bounding box center [784, 224] width 438 height 53
select select "***"
click at [565, 198] on select "**********" at bounding box center [784, 224] width 438 height 53
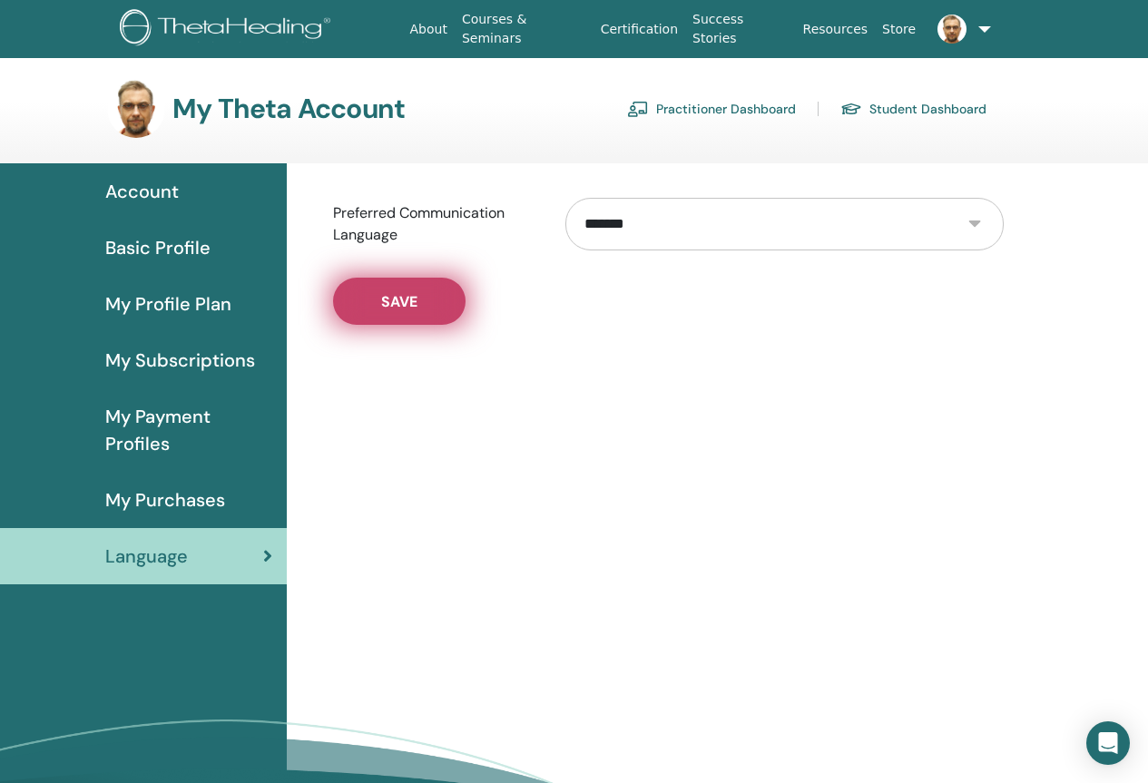
click at [425, 309] on button "Save" at bounding box center [399, 301] width 133 height 47
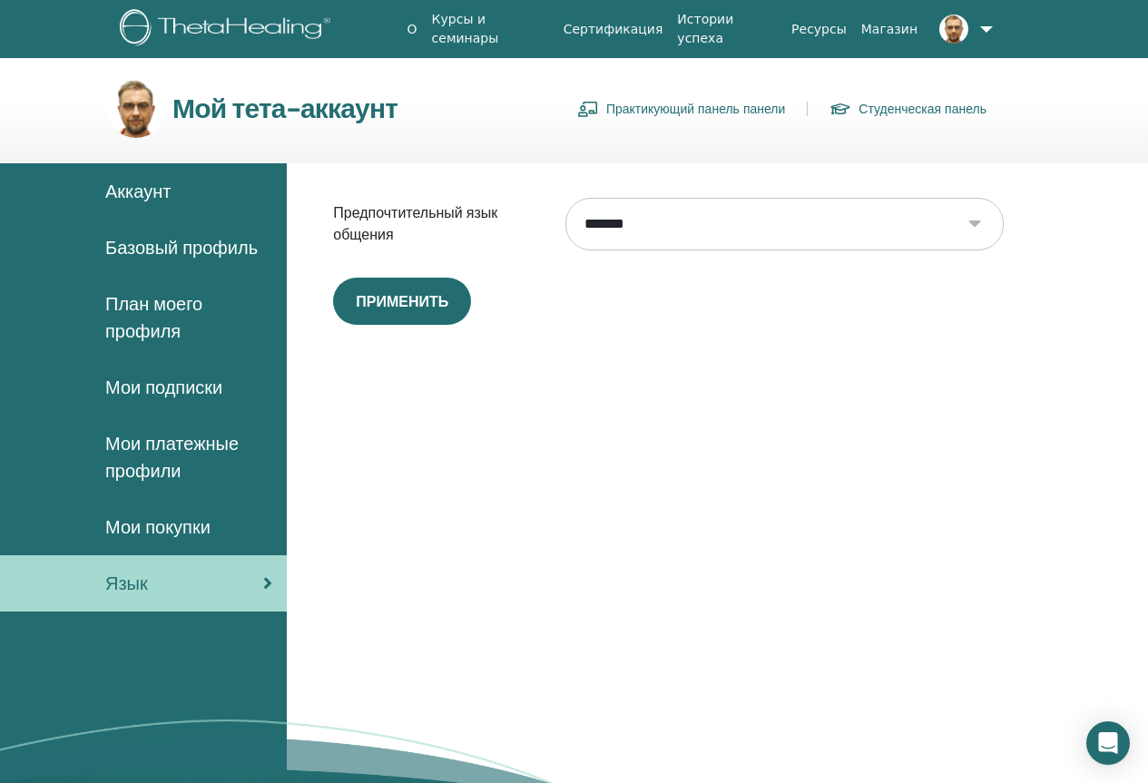
click at [179, 194] on div "Аккаунт" at bounding box center [144, 191] width 258 height 27
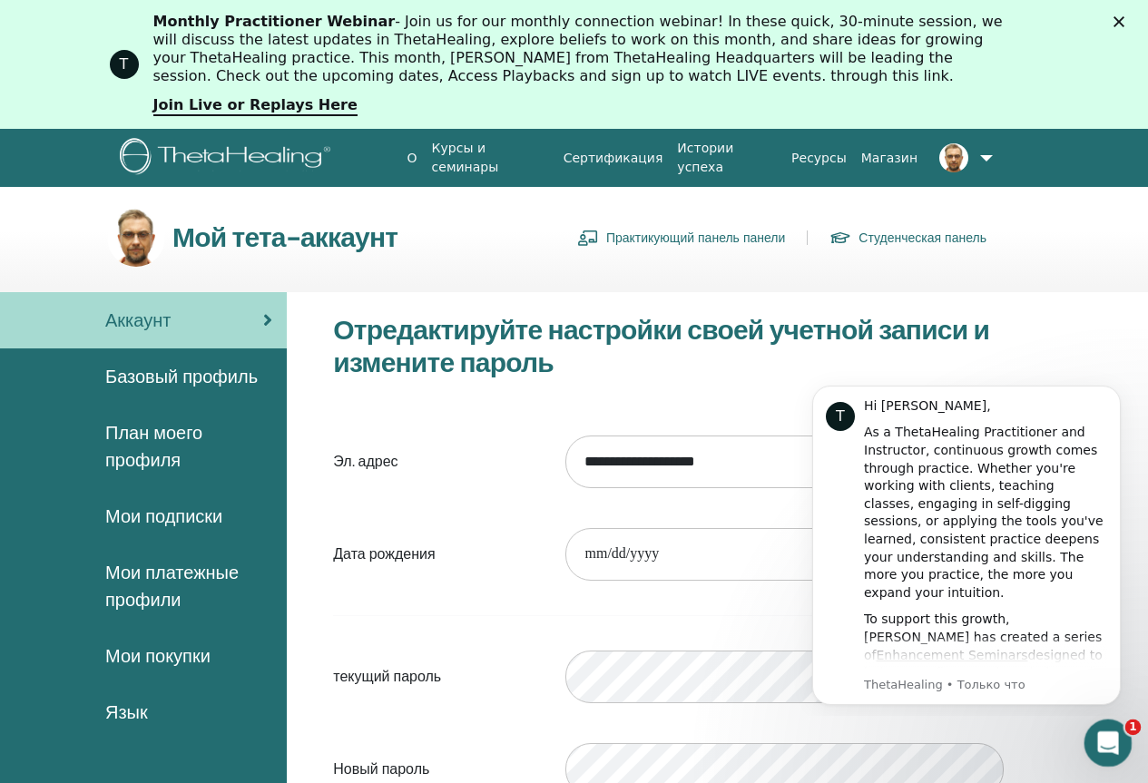
click at [1105, 749] on icon "Открыть службу сообщений Intercom" at bounding box center [1106, 741] width 30 height 30
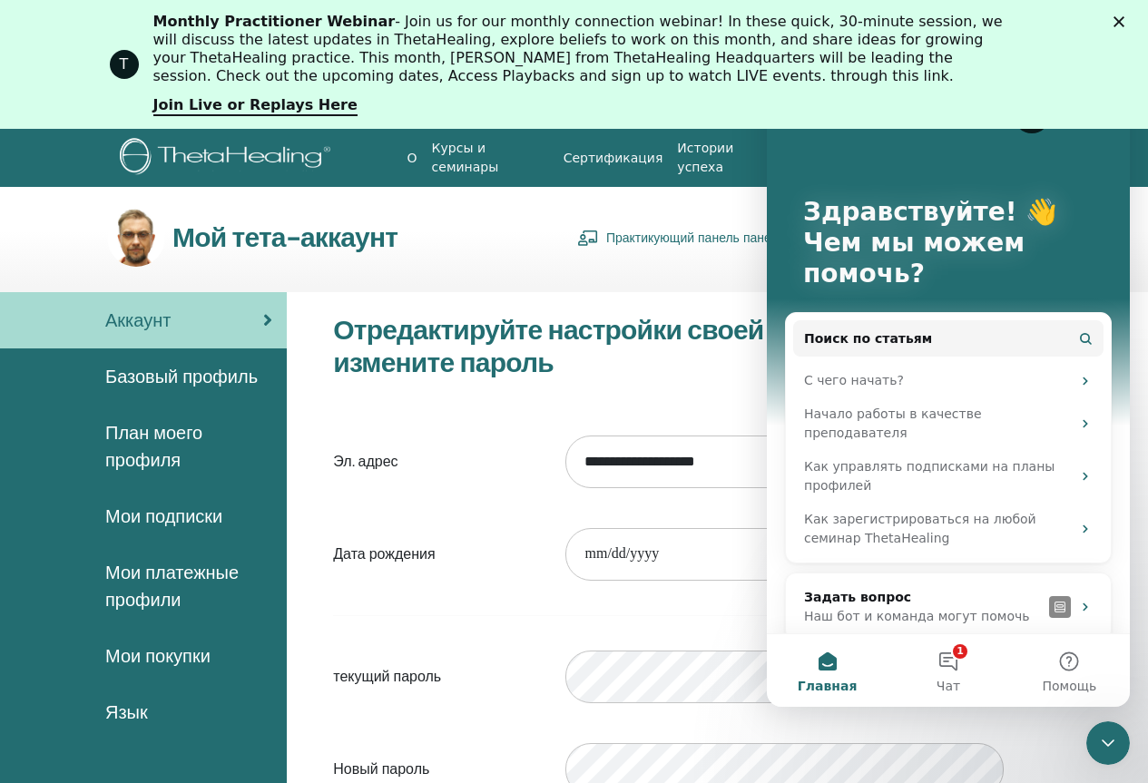
click at [0, 638] on link "Мои покупки" at bounding box center [143, 656] width 287 height 56
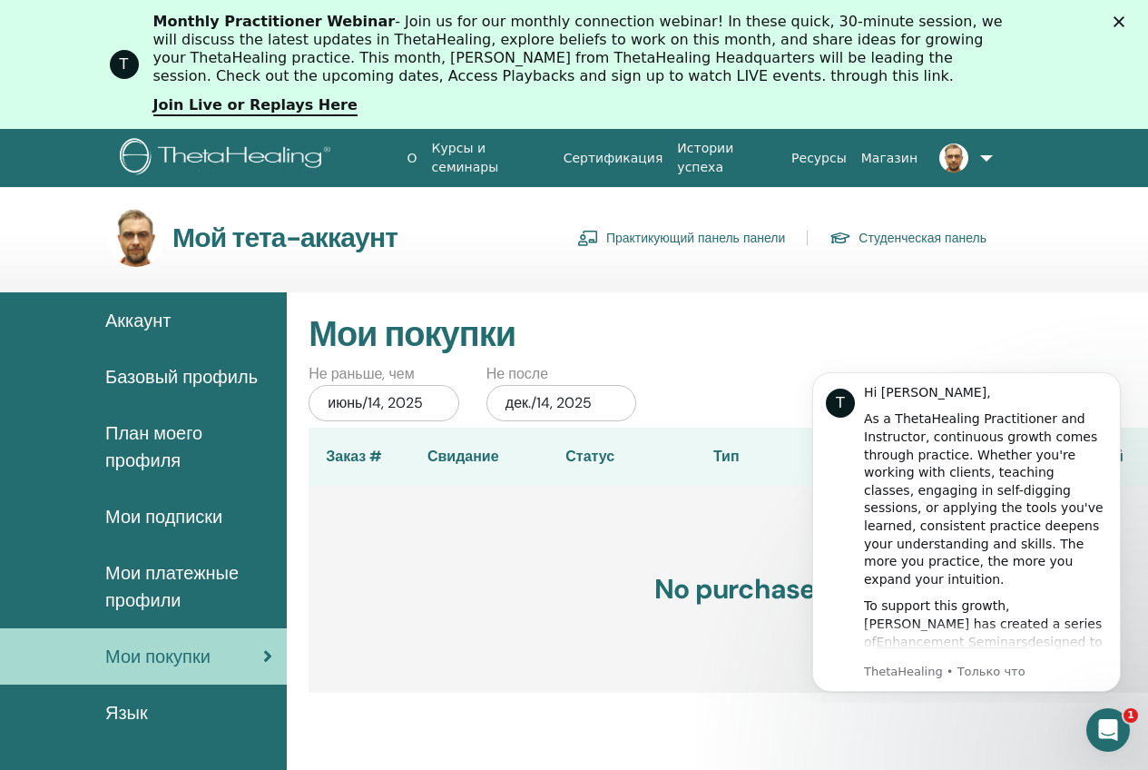
click at [157, 322] on span "Аккаунт" at bounding box center [137, 320] width 65 height 27
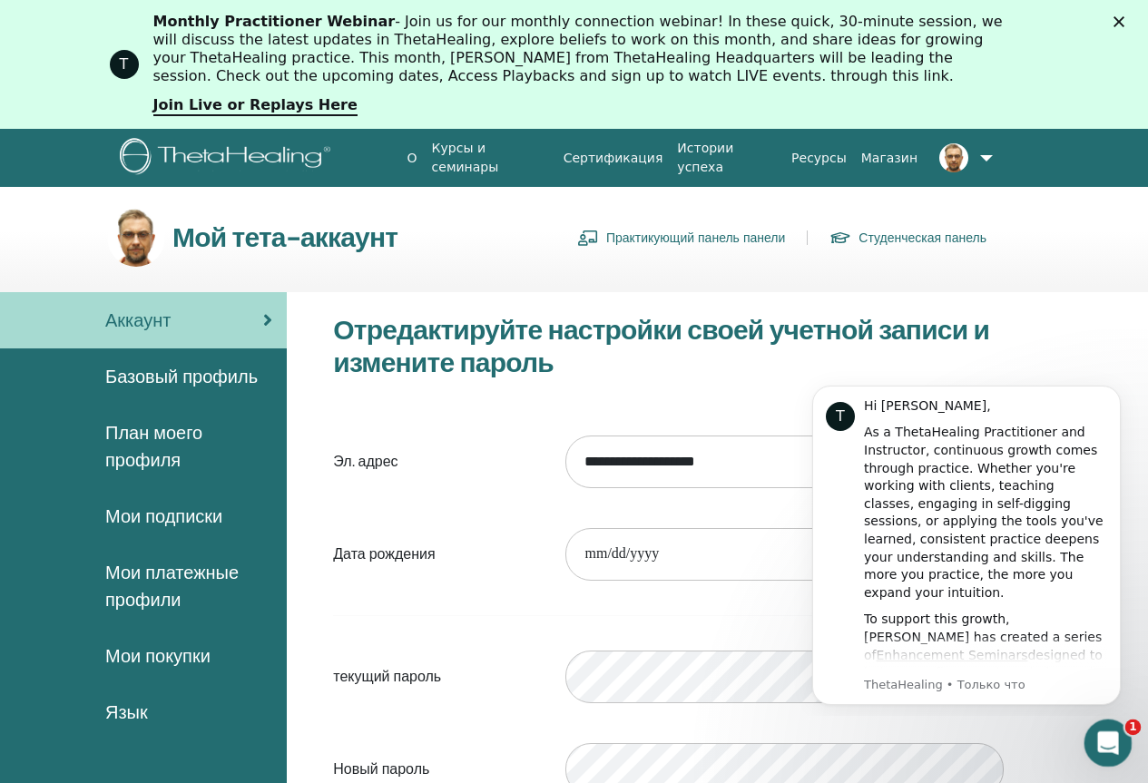
click at [1103, 750] on icon "Открыть службу сообщений Intercom" at bounding box center [1106, 741] width 30 height 30
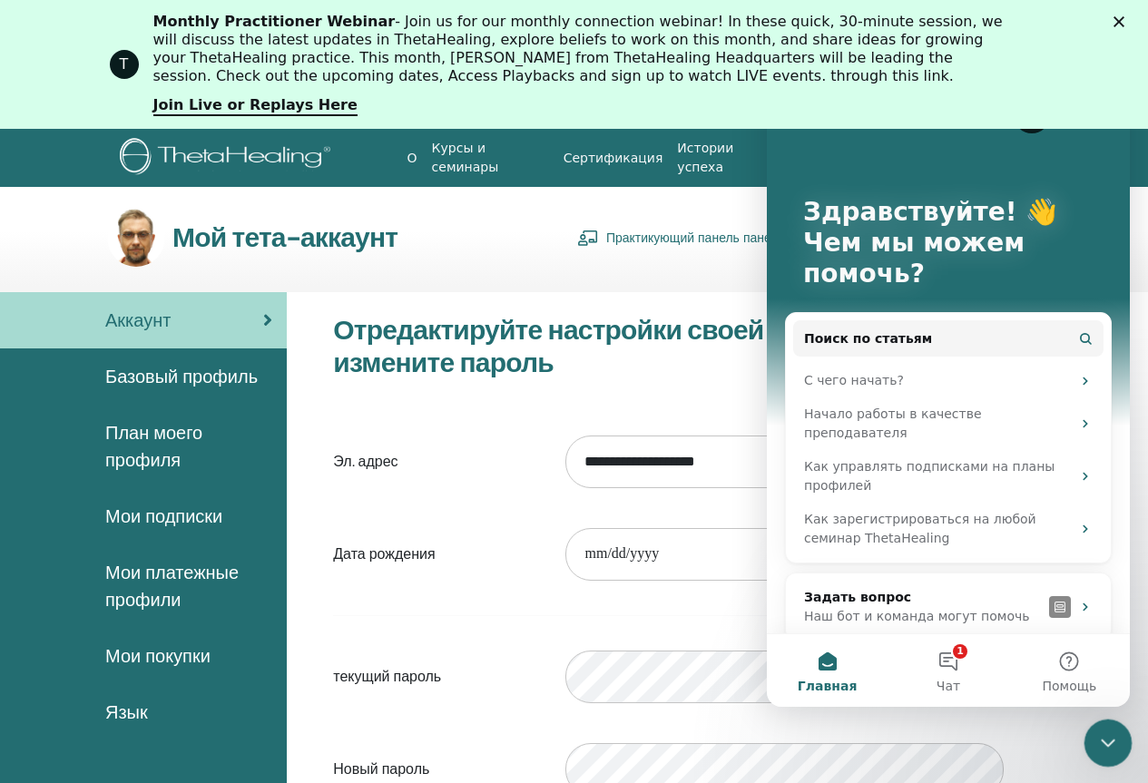
click at [1103, 750] on icon "Закрыть службу сообщений Intercom" at bounding box center [1106, 741] width 22 height 22
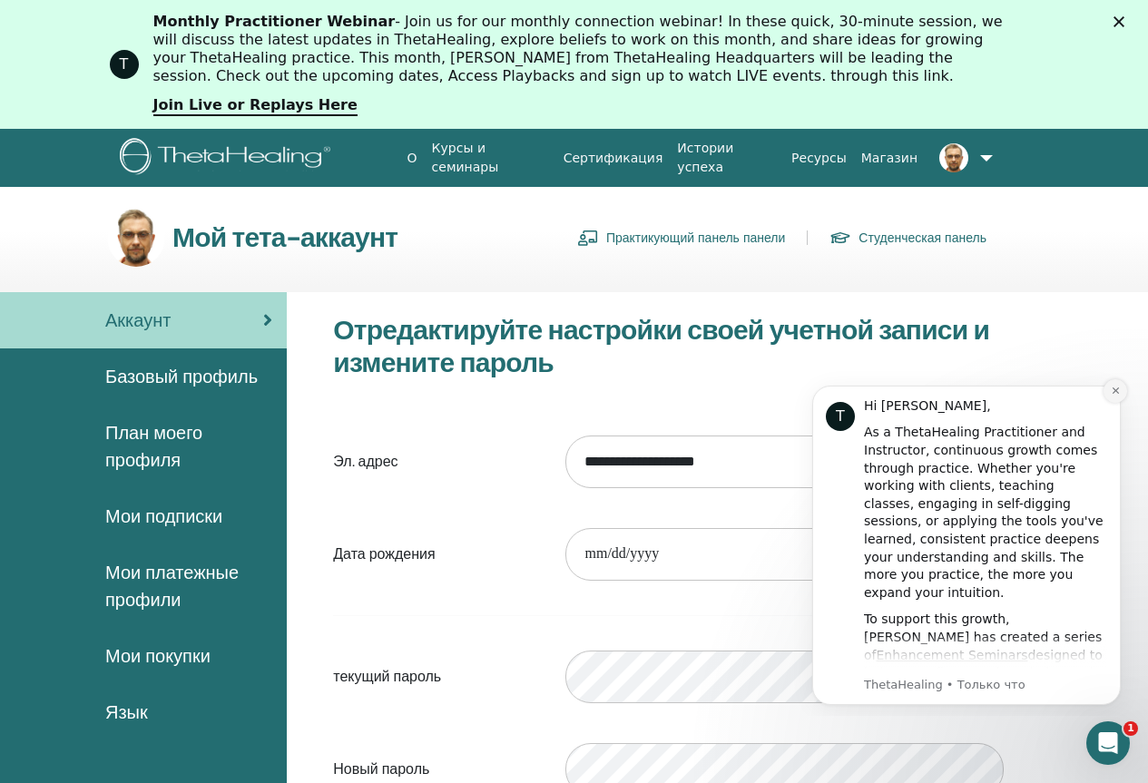
click at [1116, 390] on icon "Dismiss notification" at bounding box center [1115, 391] width 6 height 6
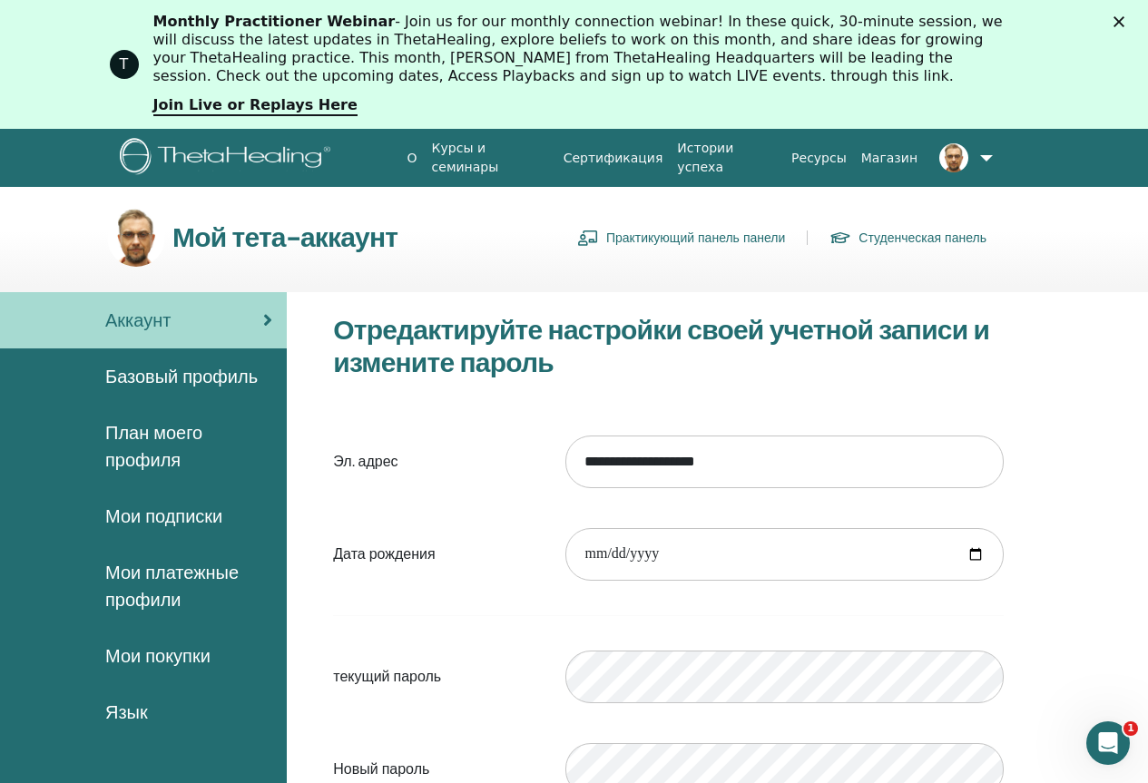
click at [730, 241] on link "Практикующий панель панели" at bounding box center [681, 237] width 208 height 29
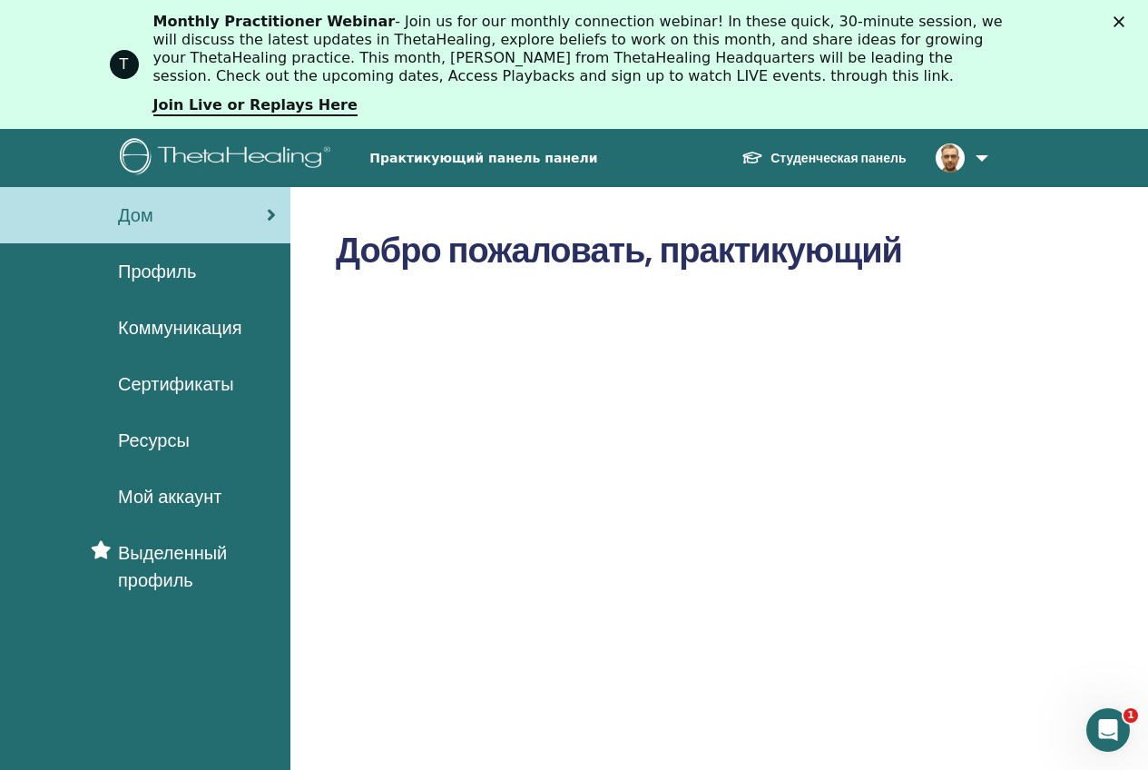
click at [190, 276] on span "Профиль" at bounding box center [157, 271] width 78 height 27
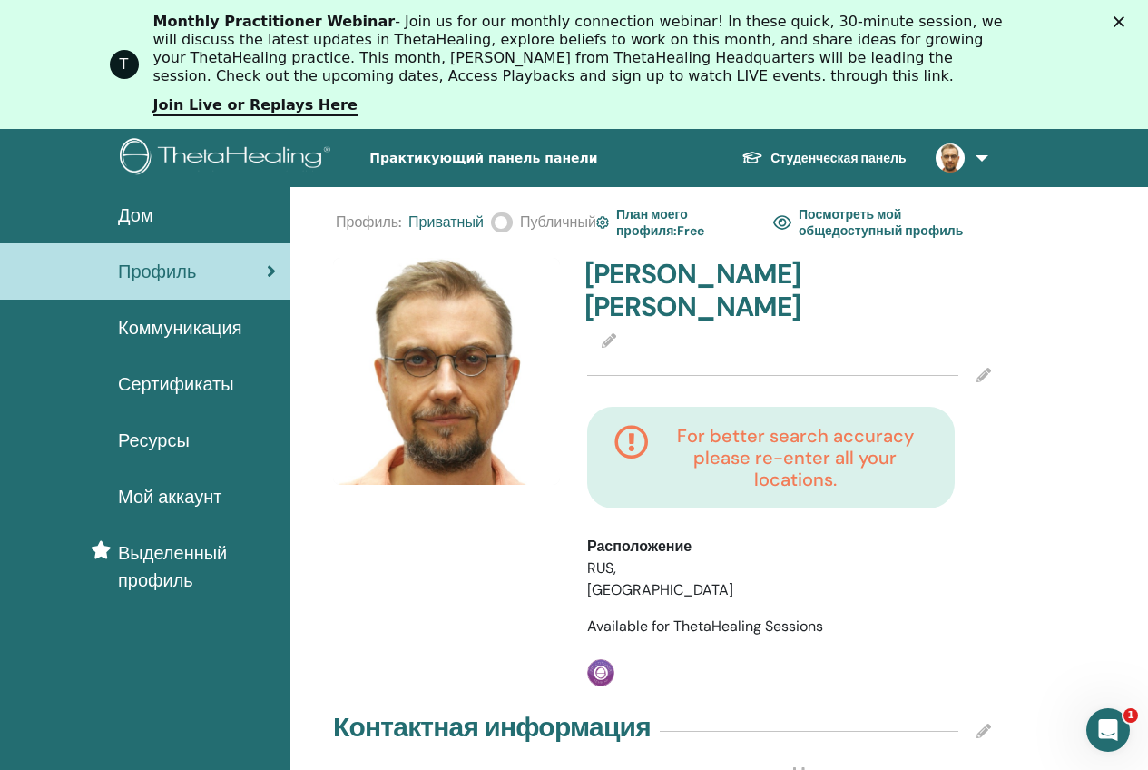
click at [502, 223] on span at bounding box center [502, 222] width 22 height 20
click at [860, 225] on link "Посмотреть мой общедоступный профиль" at bounding box center [880, 222] width 215 height 42
